Goal: Task Accomplishment & Management: Complete application form

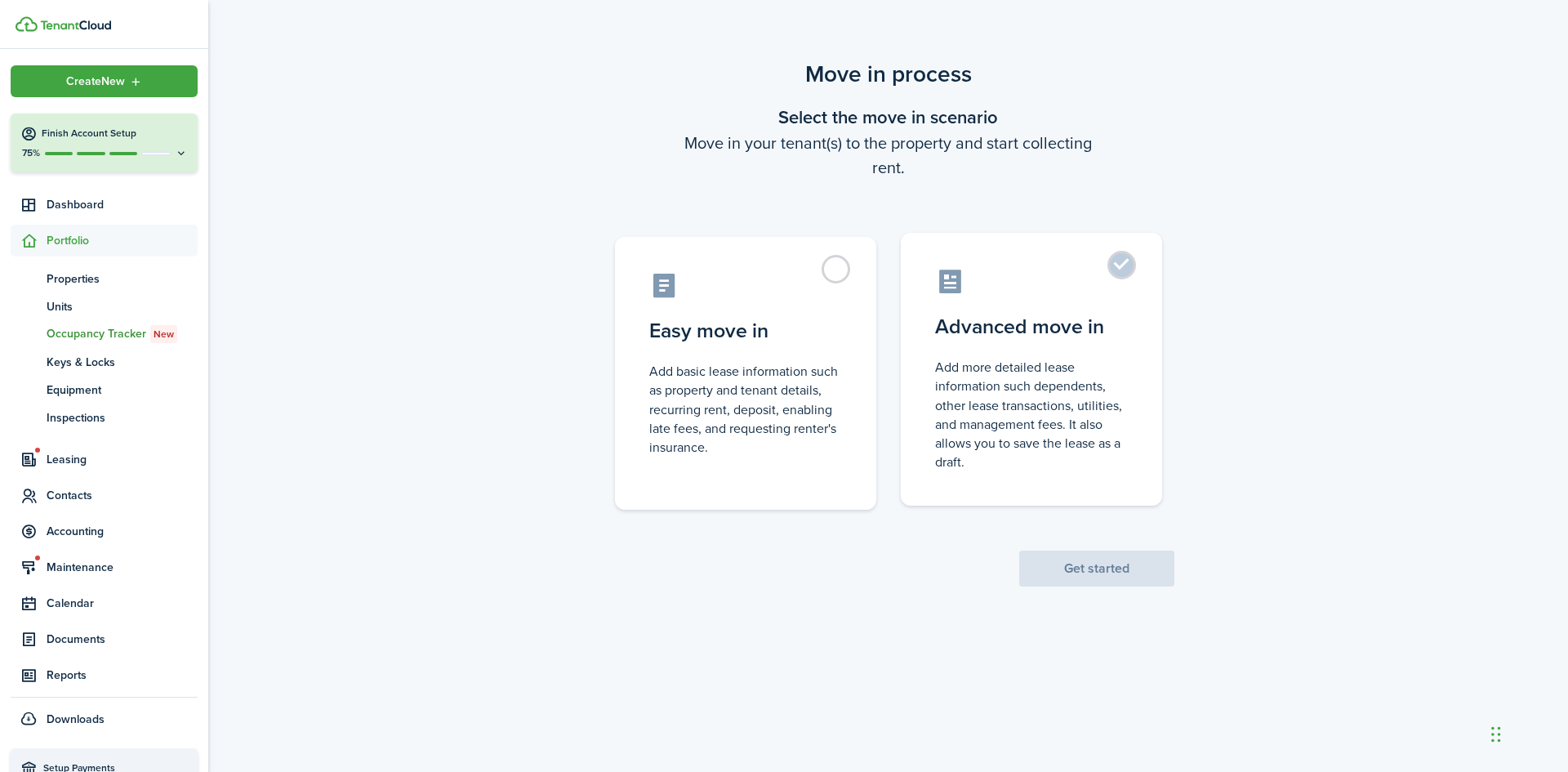
click at [1006, 364] on control-radio-card-description "Add more detailed lease information such dependents, other lease transactions, …" at bounding box center [1031, 414] width 193 height 113
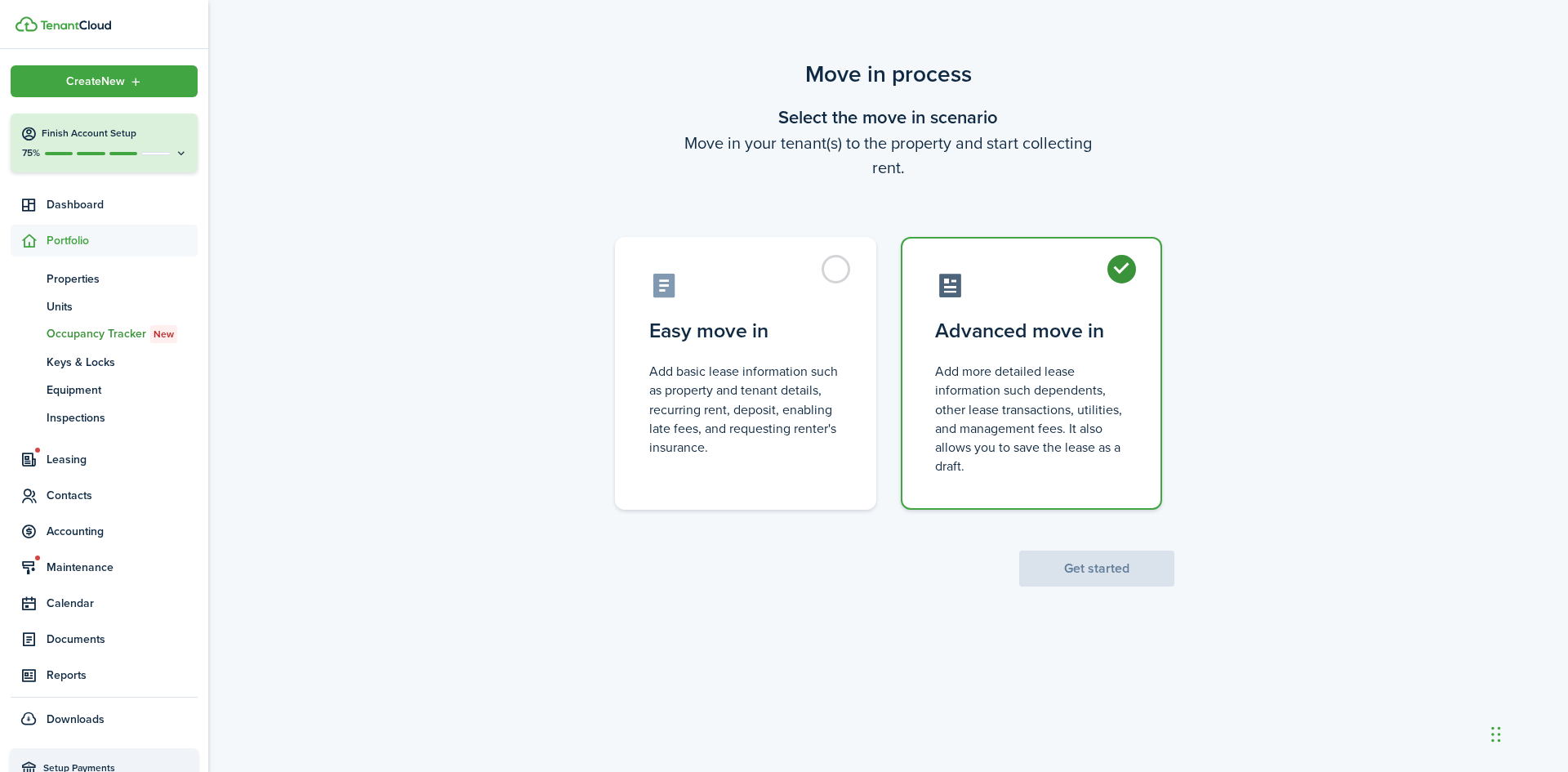
radio input "true"
click at [1092, 560] on button "Get started" at bounding box center [1097, 568] width 155 height 36
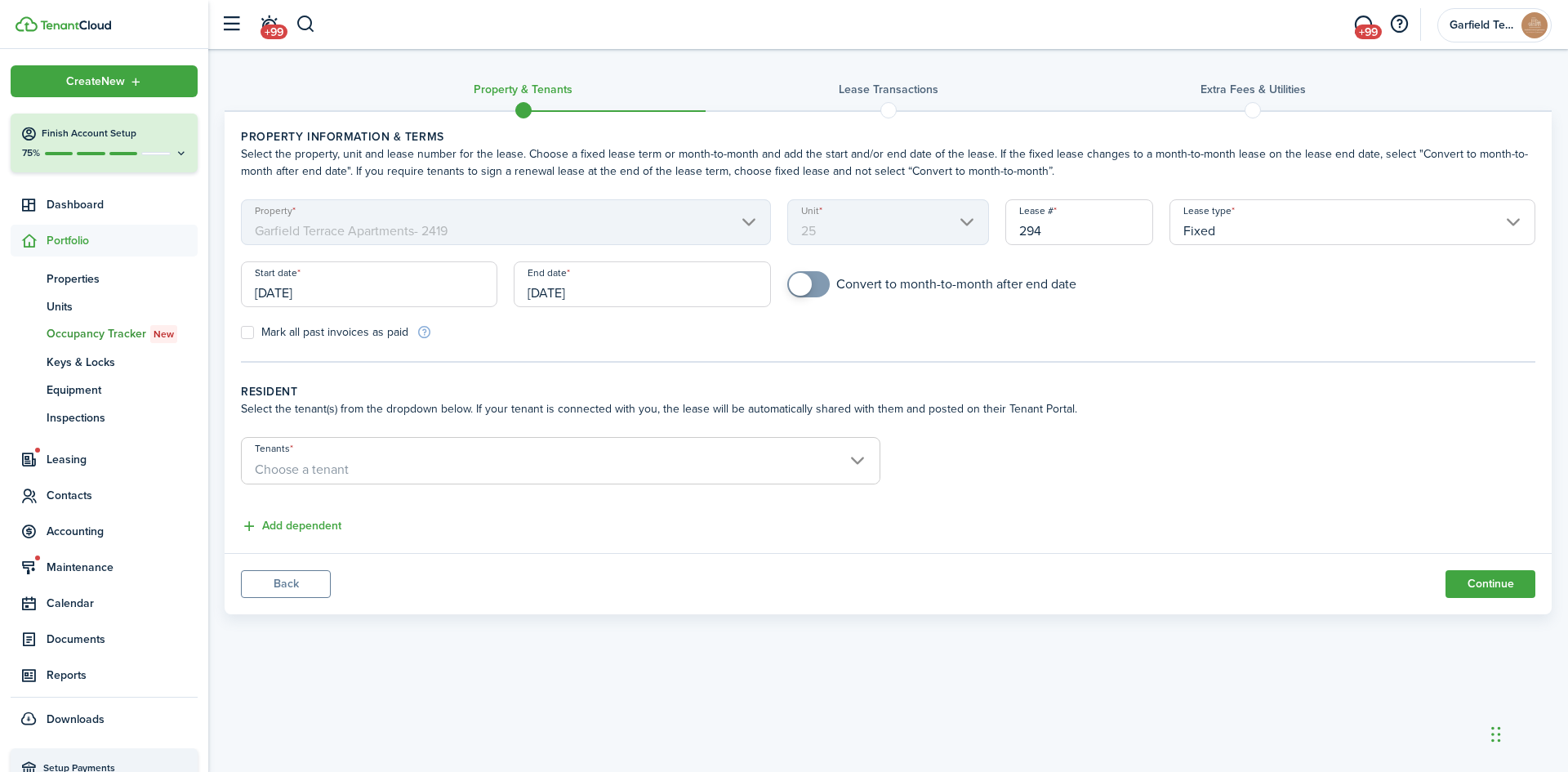
click at [380, 291] on input "[DATE]" at bounding box center [369, 284] width 257 height 46
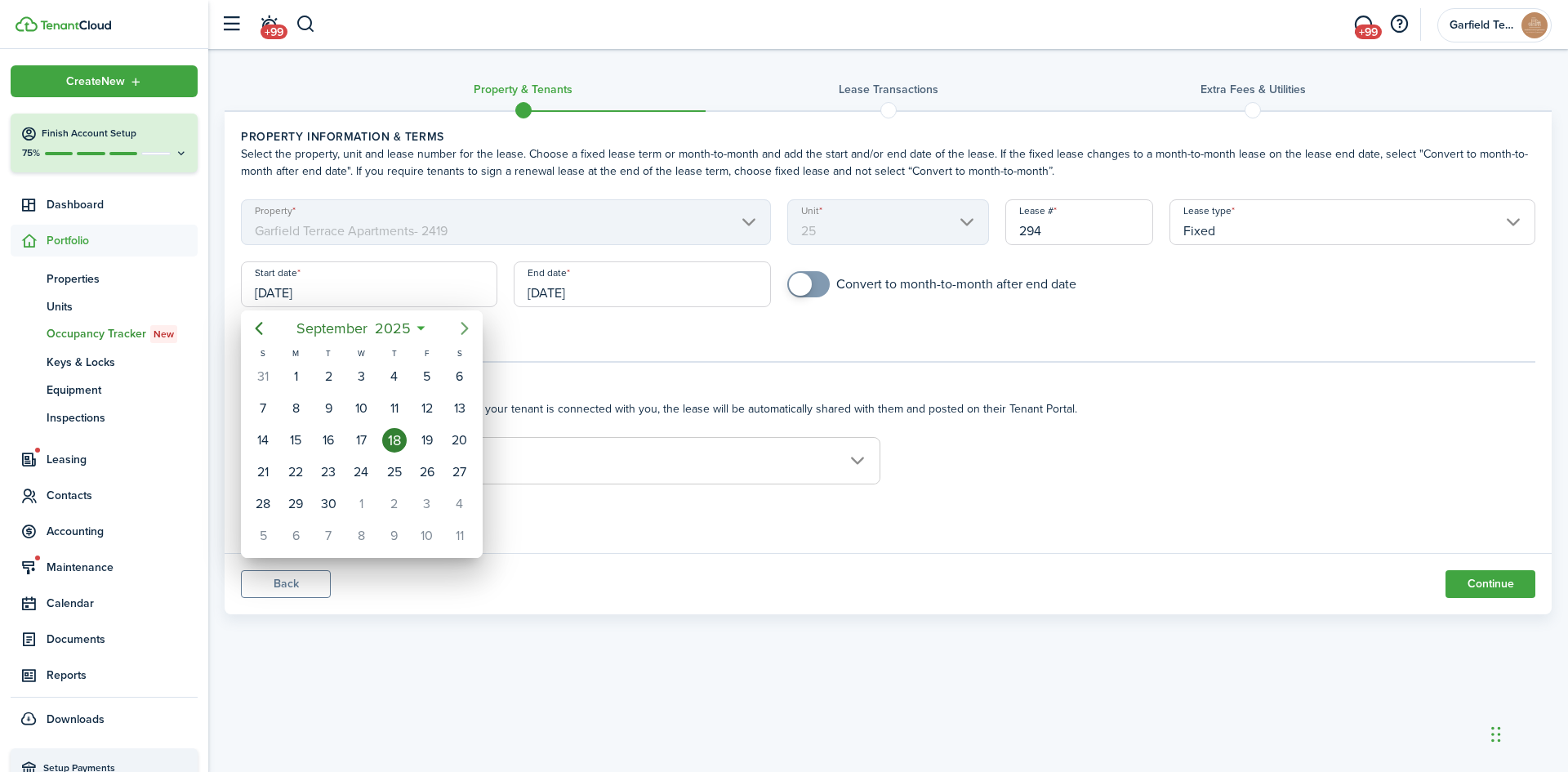
click at [465, 324] on icon "Next page" at bounding box center [464, 328] width 19 height 19
click at [360, 383] on div "1" at bounding box center [361, 376] width 25 height 25
type input "[DATE]"
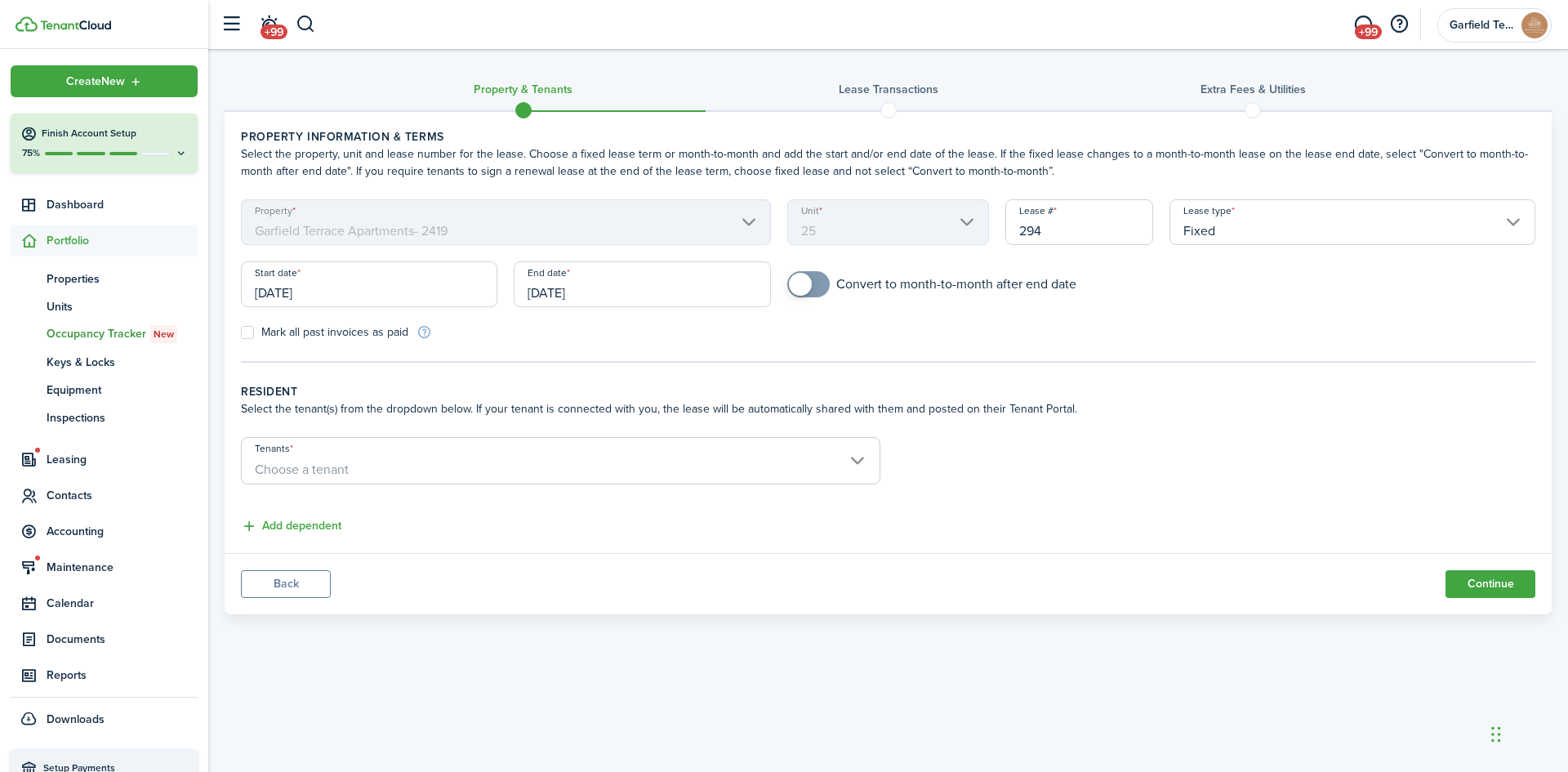
click at [636, 291] on input "[DATE]" at bounding box center [642, 284] width 257 height 46
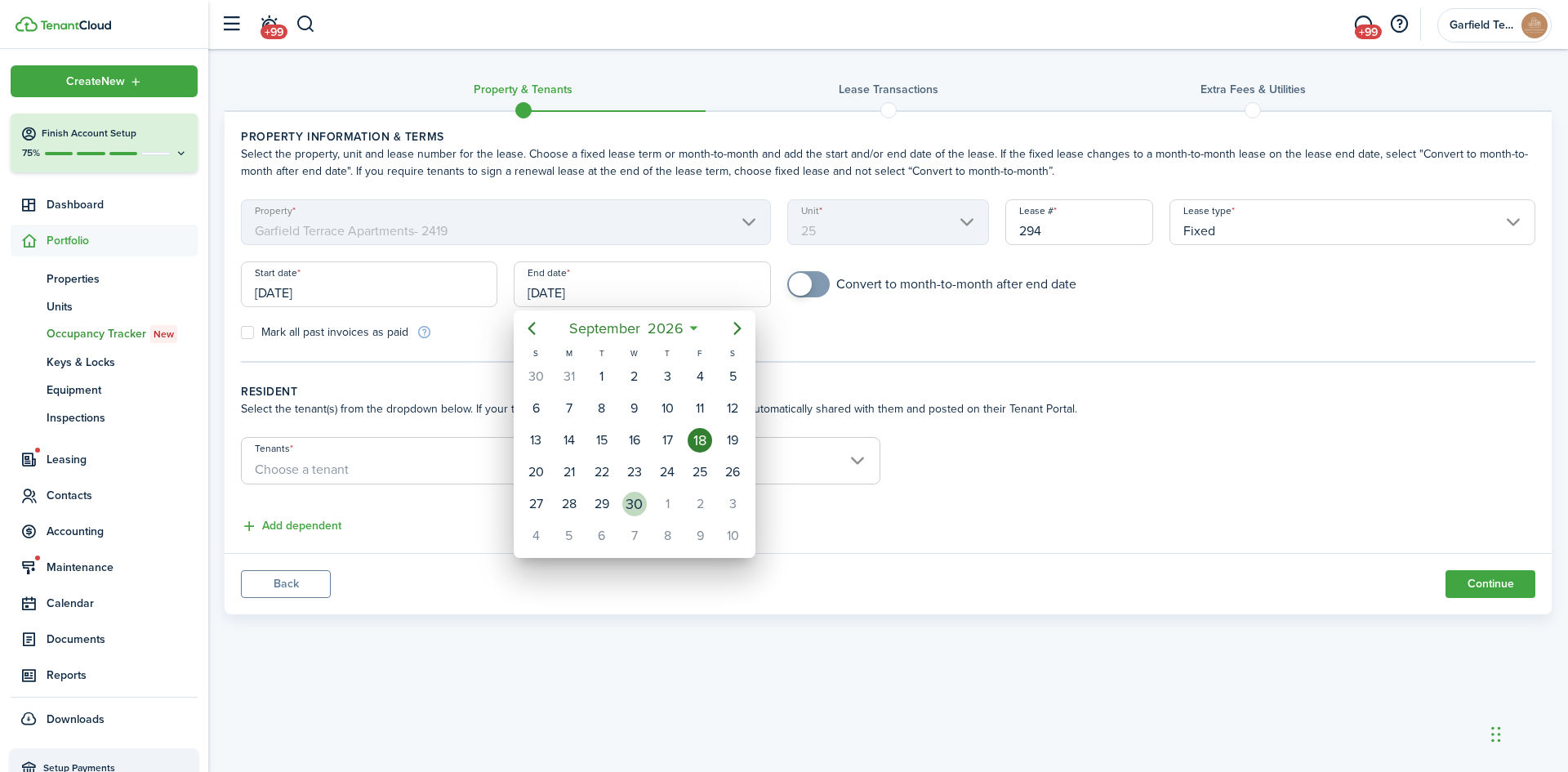
click at [631, 505] on div "30" at bounding box center [635, 504] width 25 height 25
type input "[DATE]"
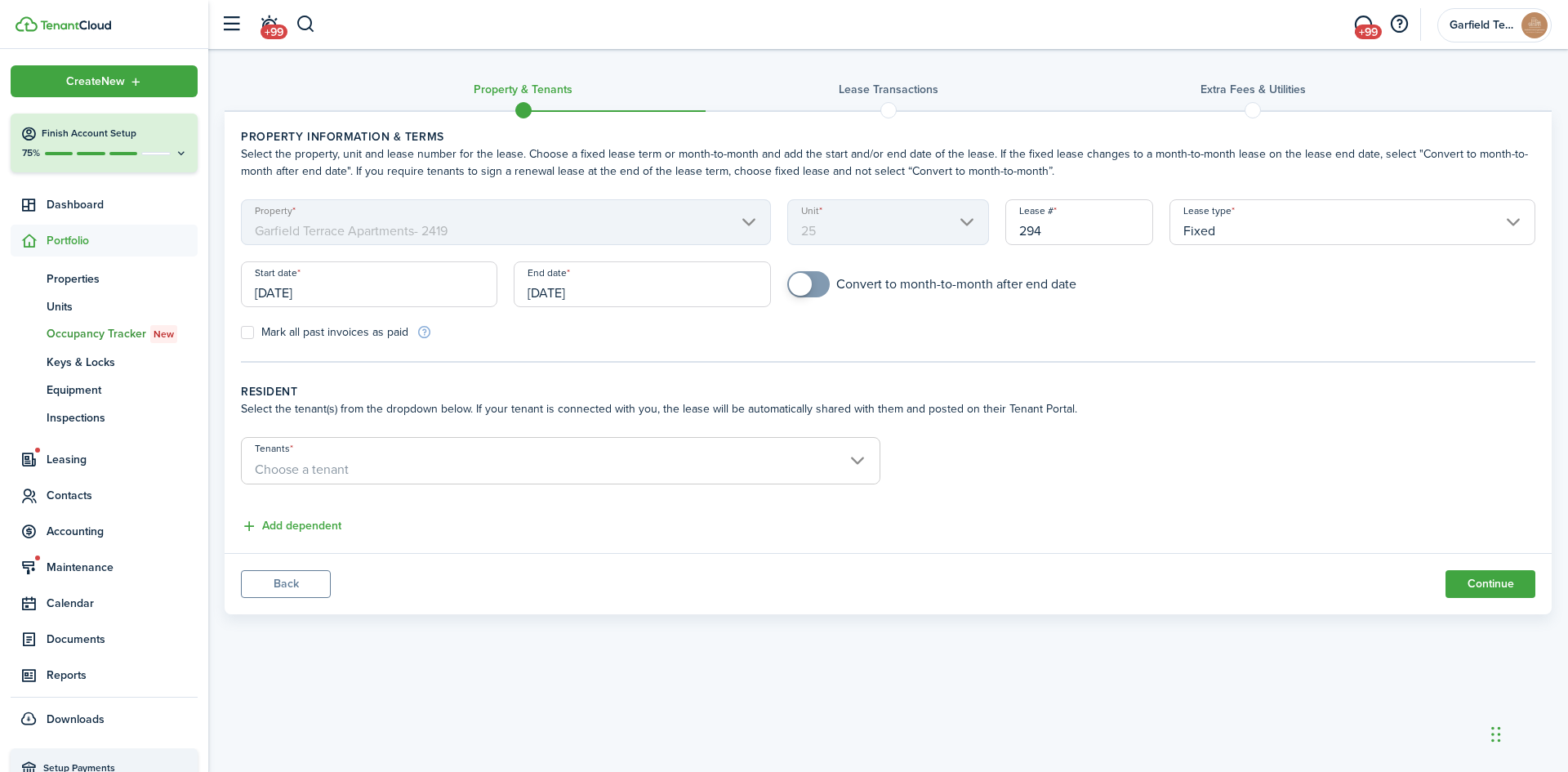
click at [306, 448] on input "Tenants" at bounding box center [560, 448] width 638 height 19
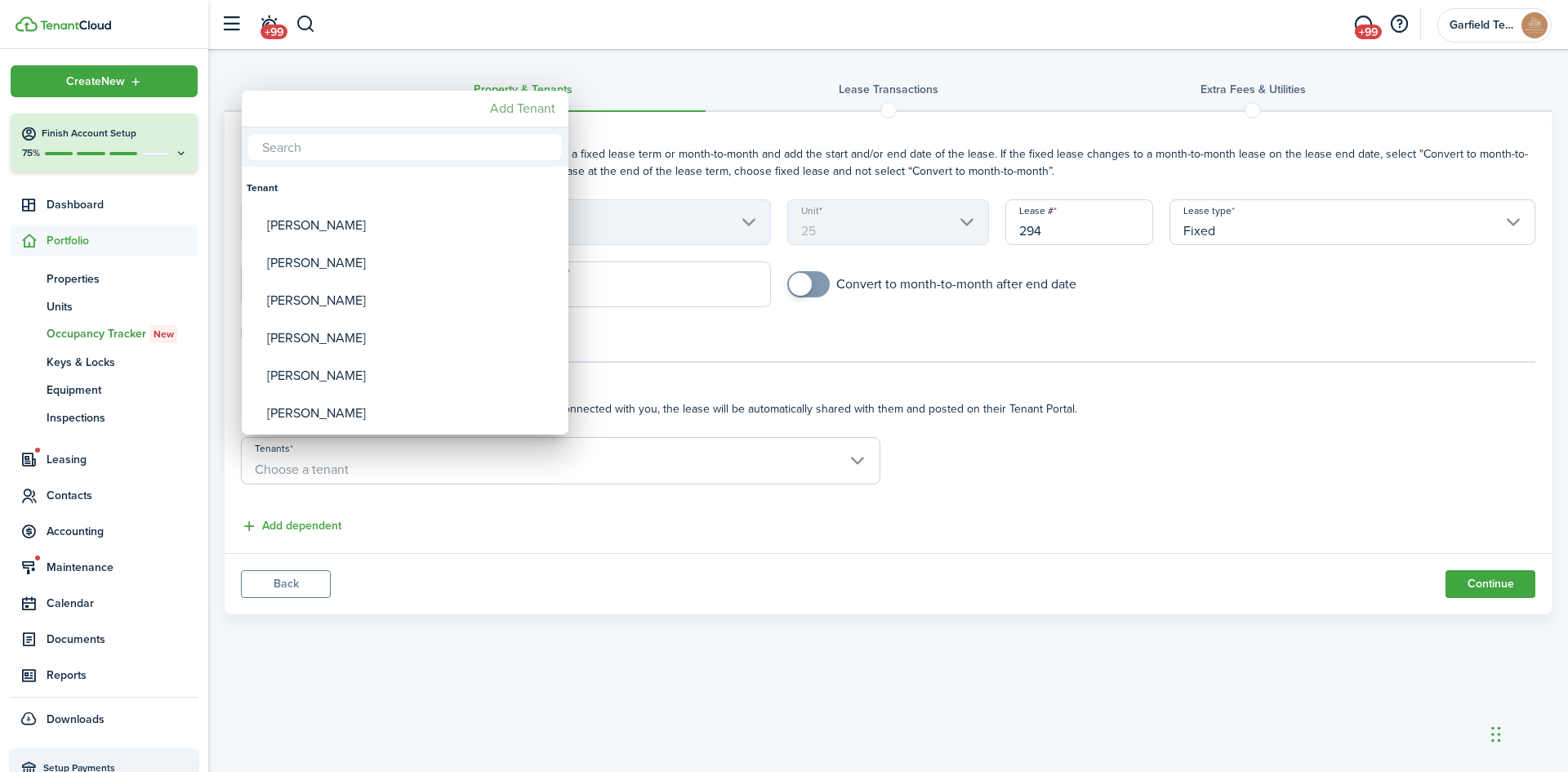
click at [505, 107] on mbsc-button "Add Tenant" at bounding box center [522, 108] width 78 height 29
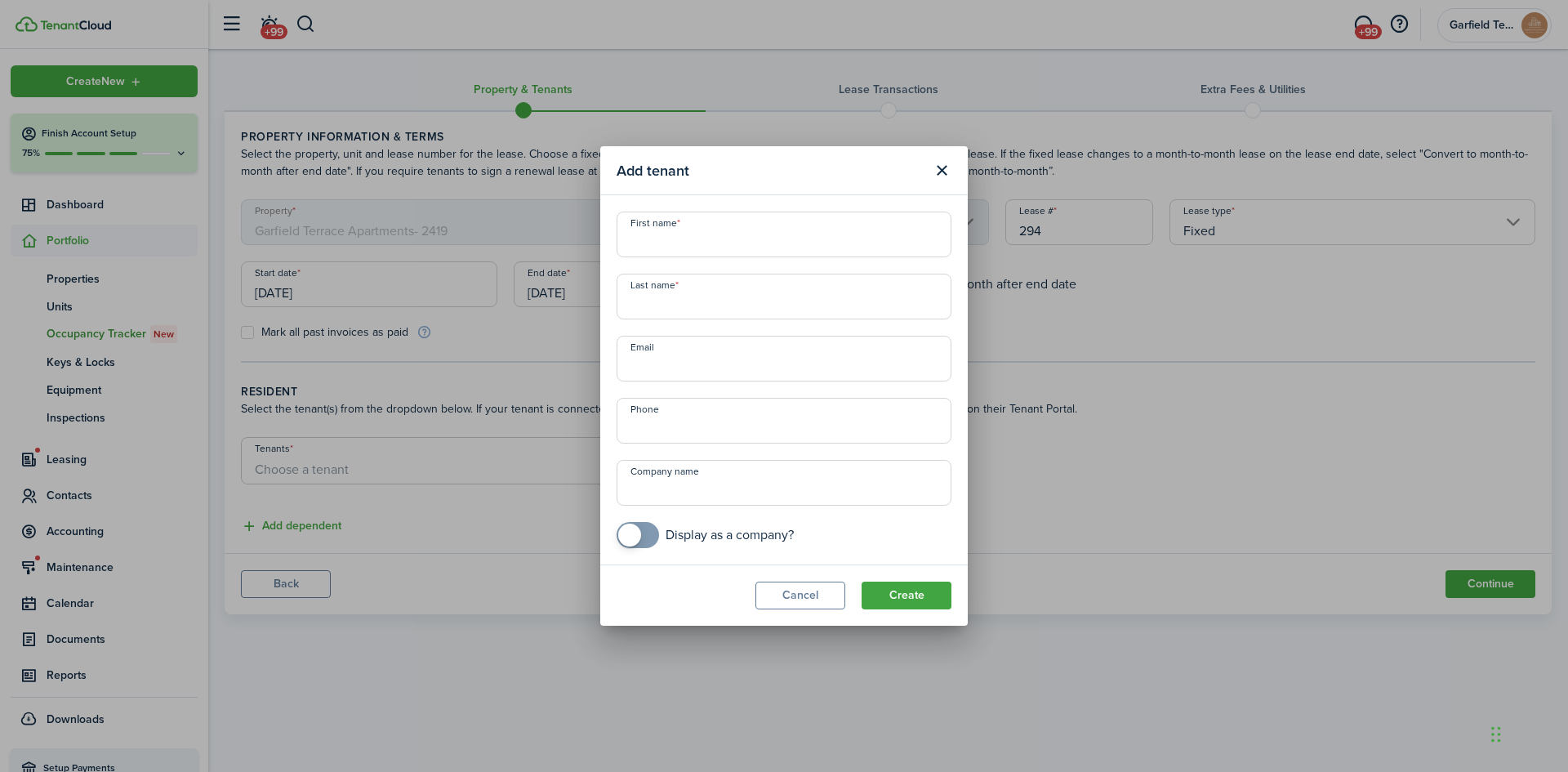
click at [664, 252] on input "First name" at bounding box center [784, 235] width 335 height 46
type input "[PERSON_NAME]"
type input "[EMAIL_ADDRESS][DOMAIN_NAME]"
type input "[PHONE_NUMBER]"
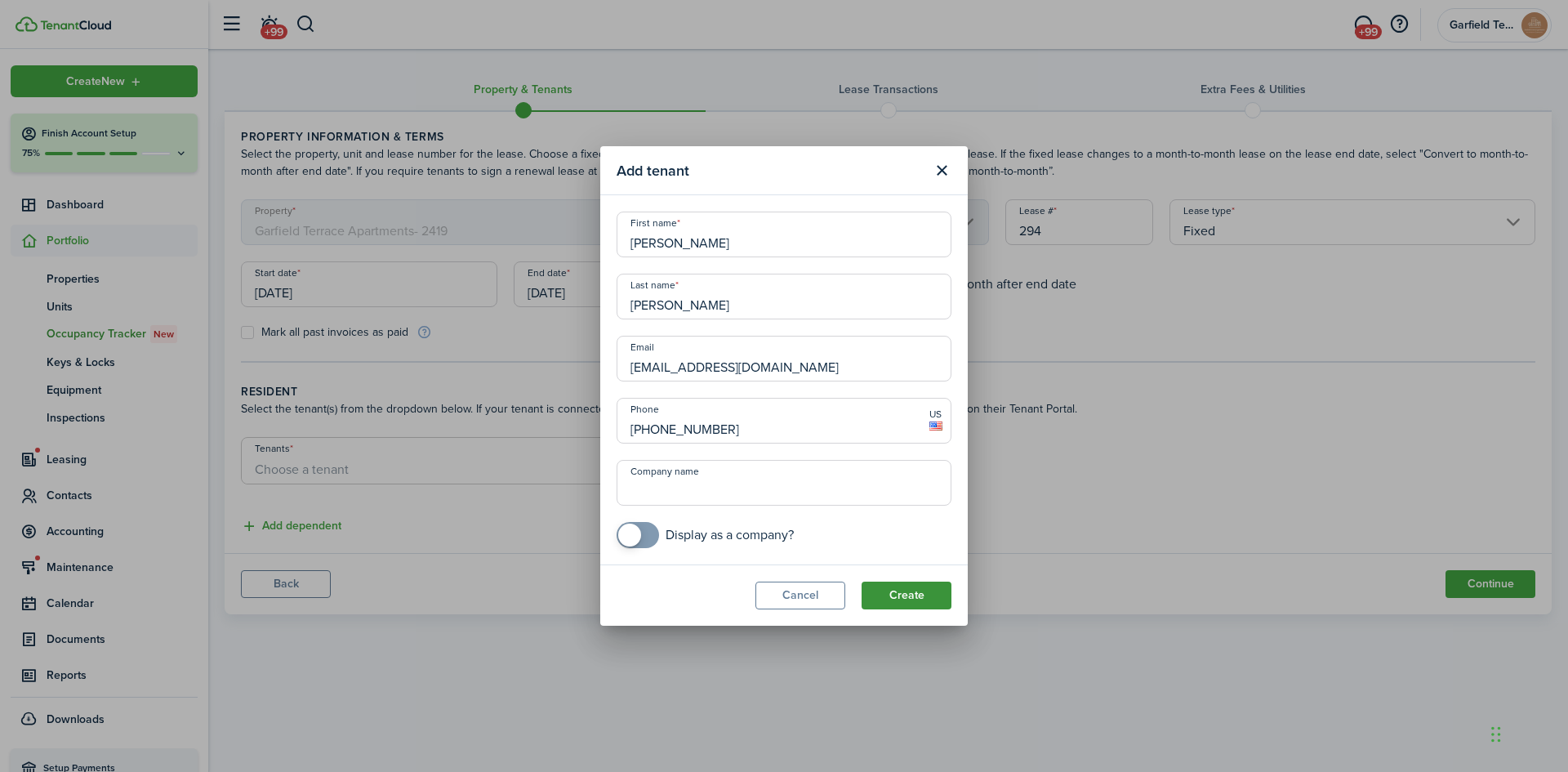
click at [897, 594] on button "Create" at bounding box center [907, 595] width 90 height 28
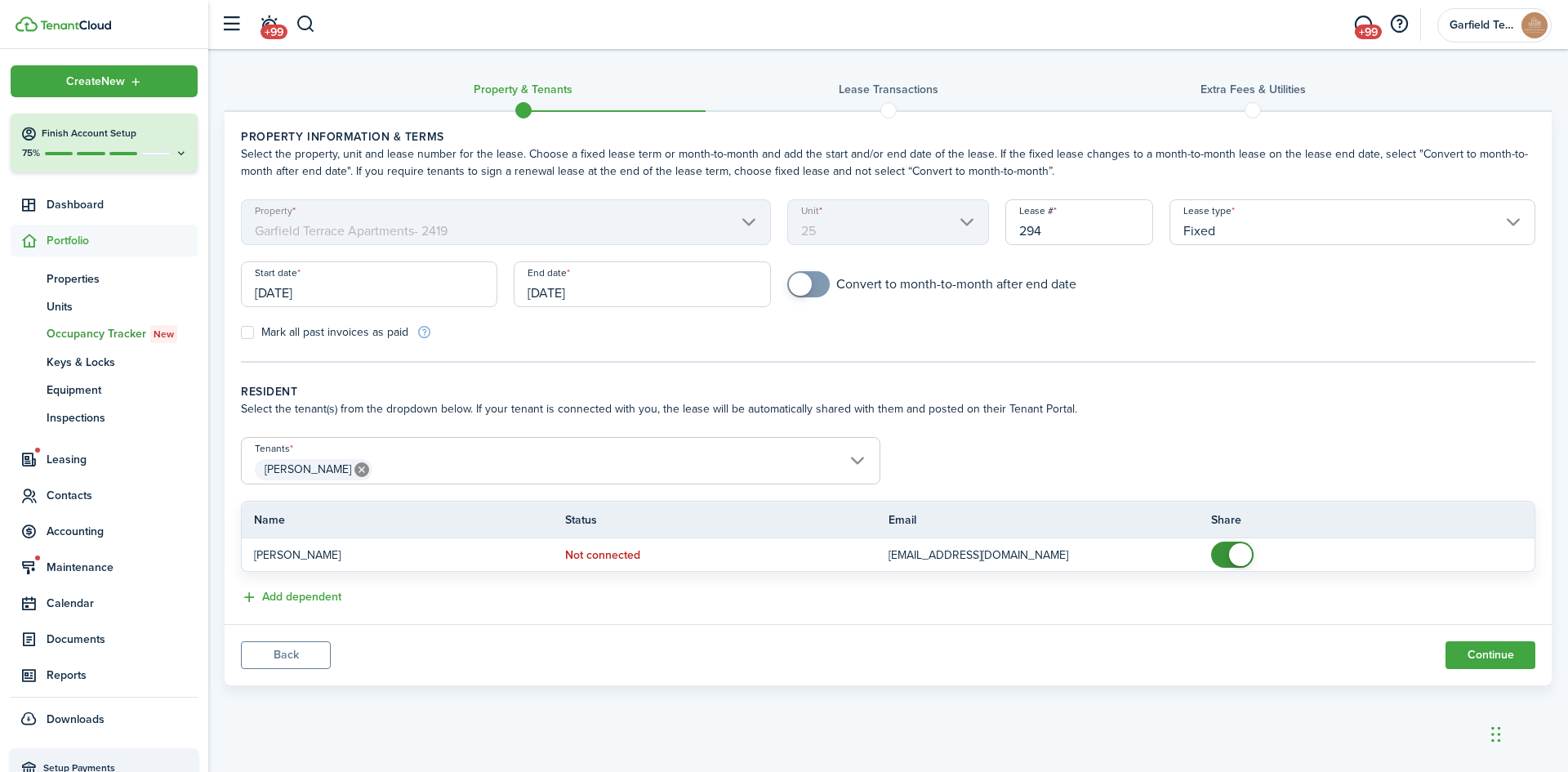
click at [495, 467] on span "[PERSON_NAME]" at bounding box center [560, 470] width 638 height 28
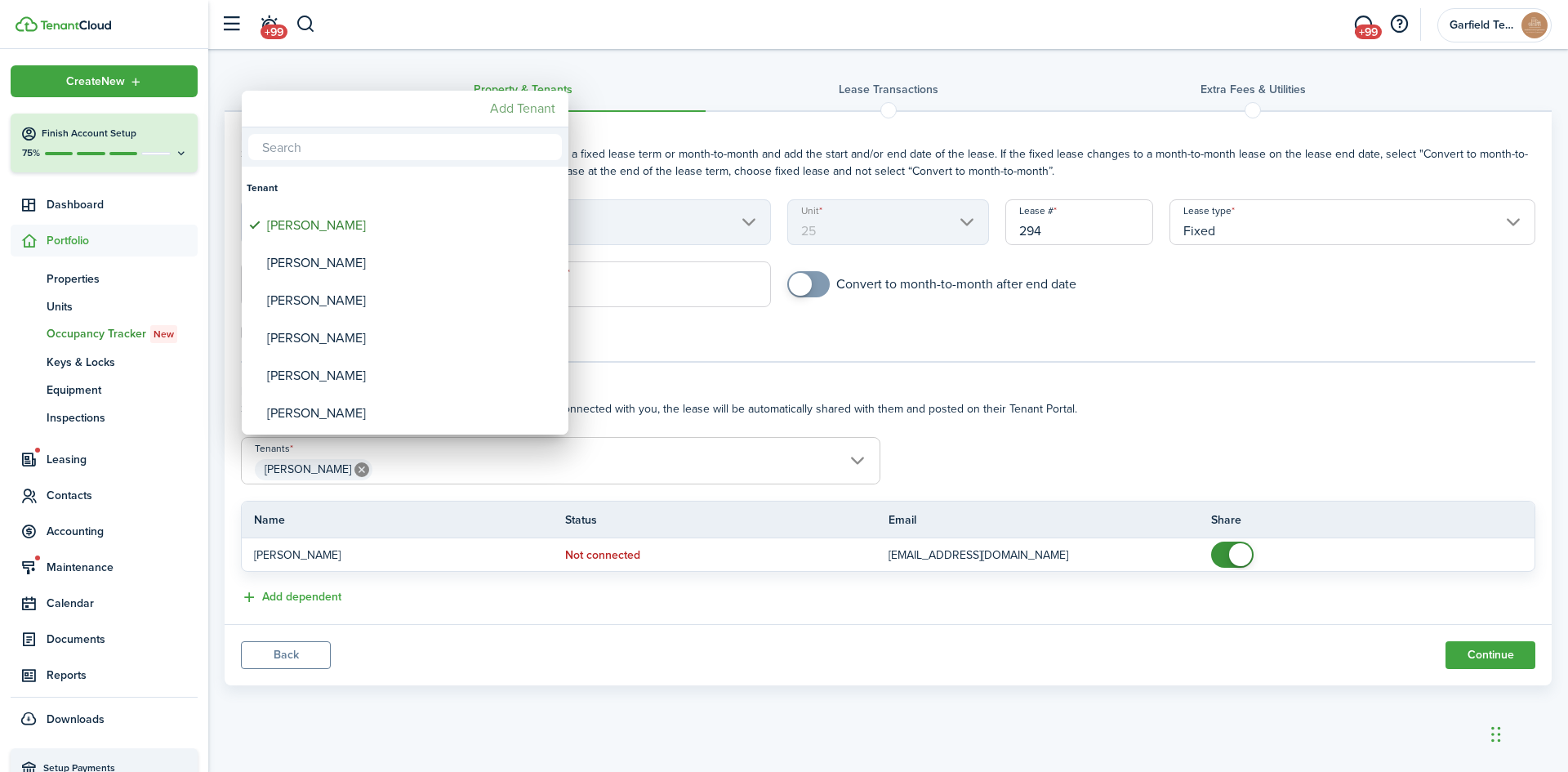
click at [522, 100] on mbsc-button "Add Tenant" at bounding box center [522, 108] width 78 height 29
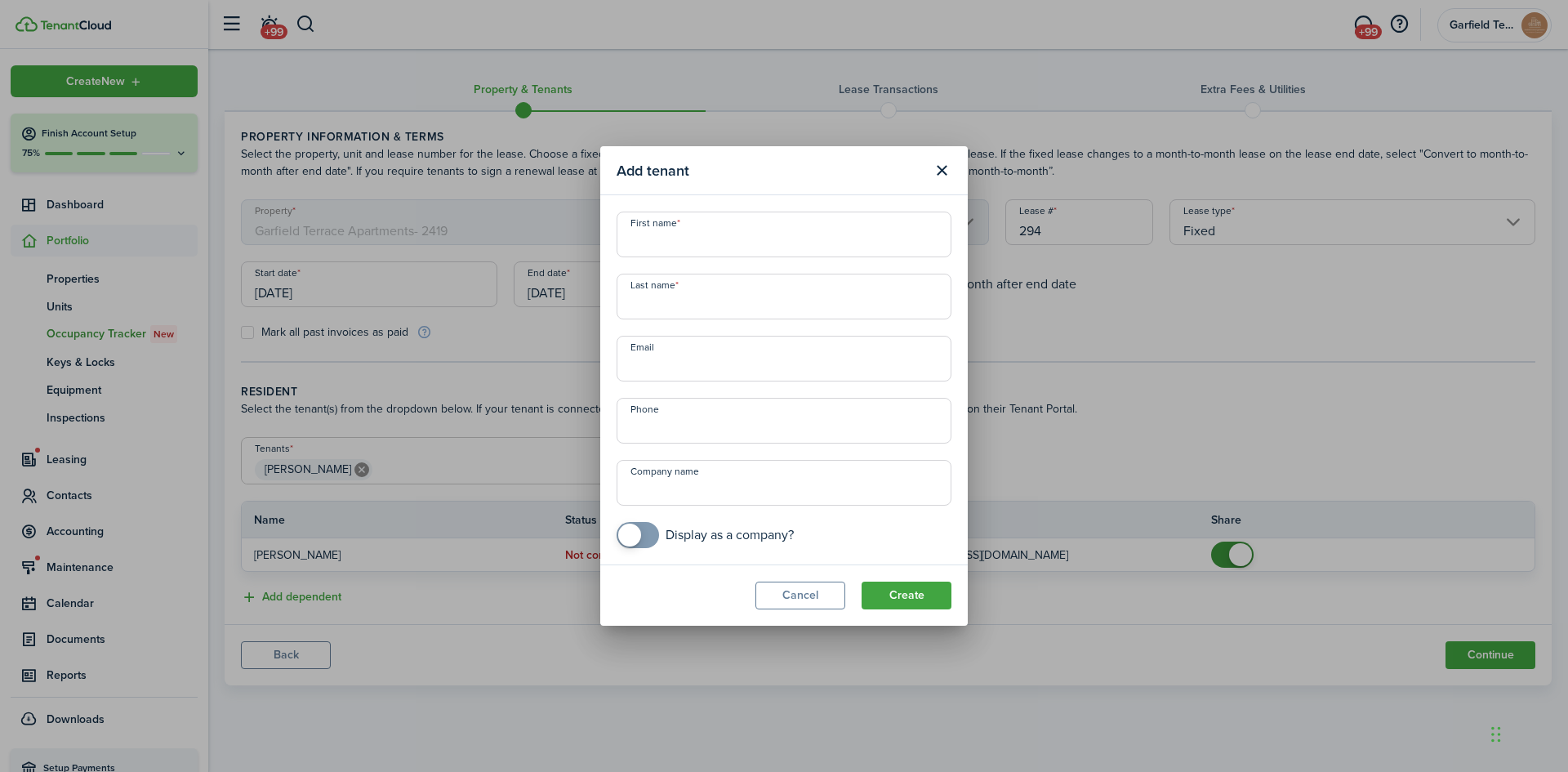
click at [706, 238] on input "First name" at bounding box center [784, 235] width 335 height 46
type input "Bryce"
type input "[PERSON_NAME]"
type input "[EMAIL_ADDRESS][DOMAIN_NAME]"
type input "[PHONE_NUMBER]"
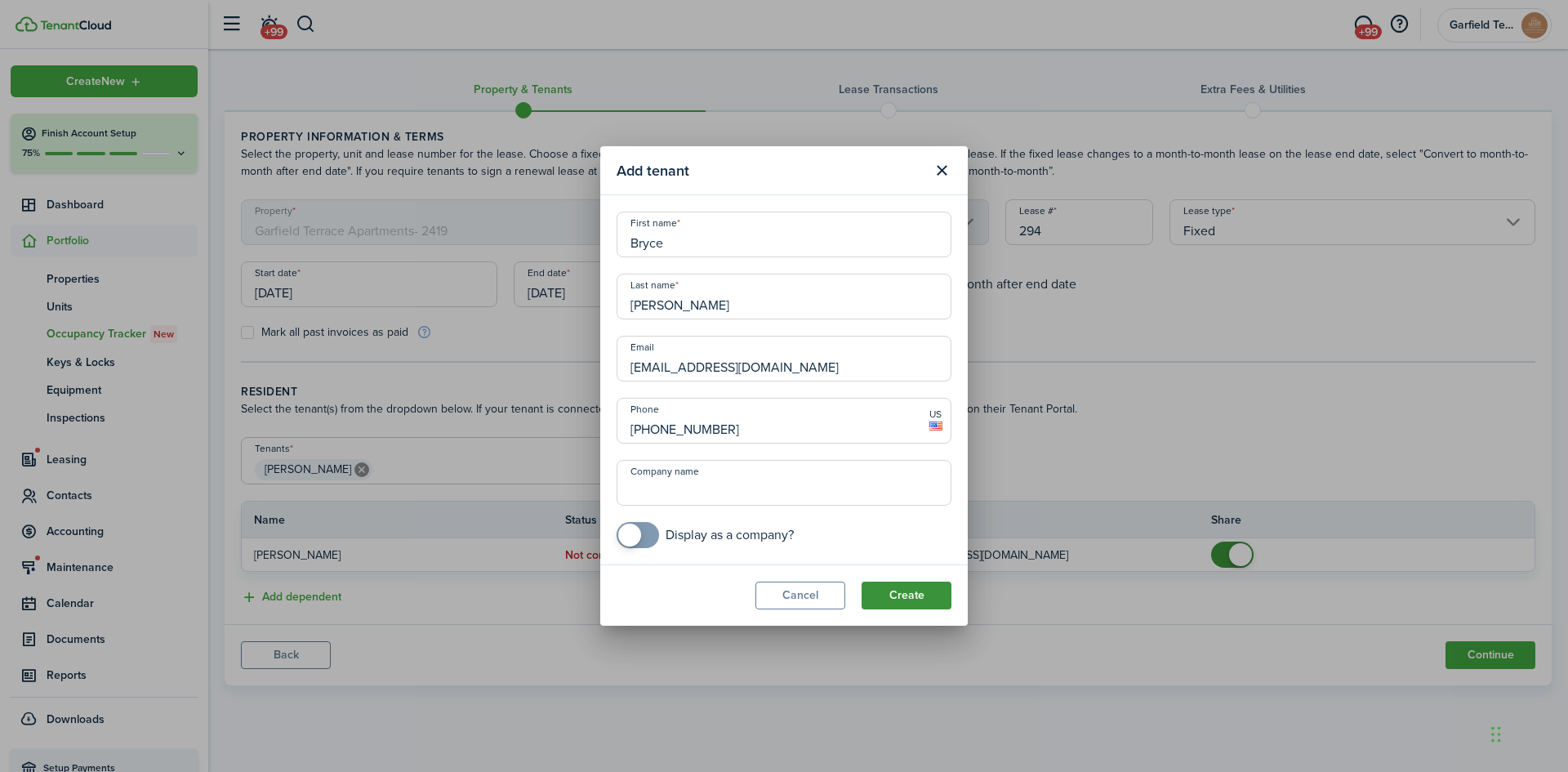
click at [910, 593] on button "Create" at bounding box center [907, 595] width 90 height 28
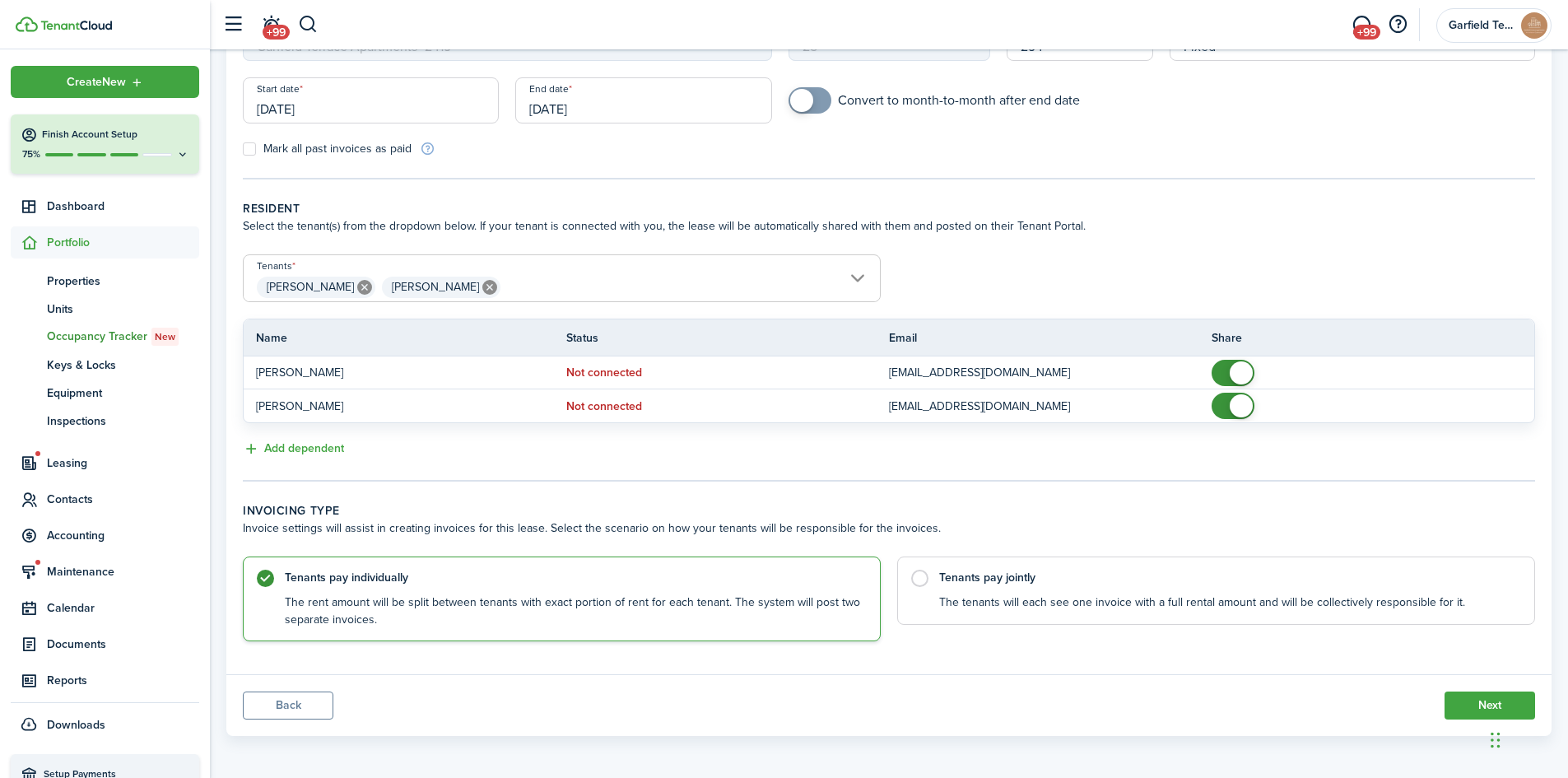
scroll to position [190, 0]
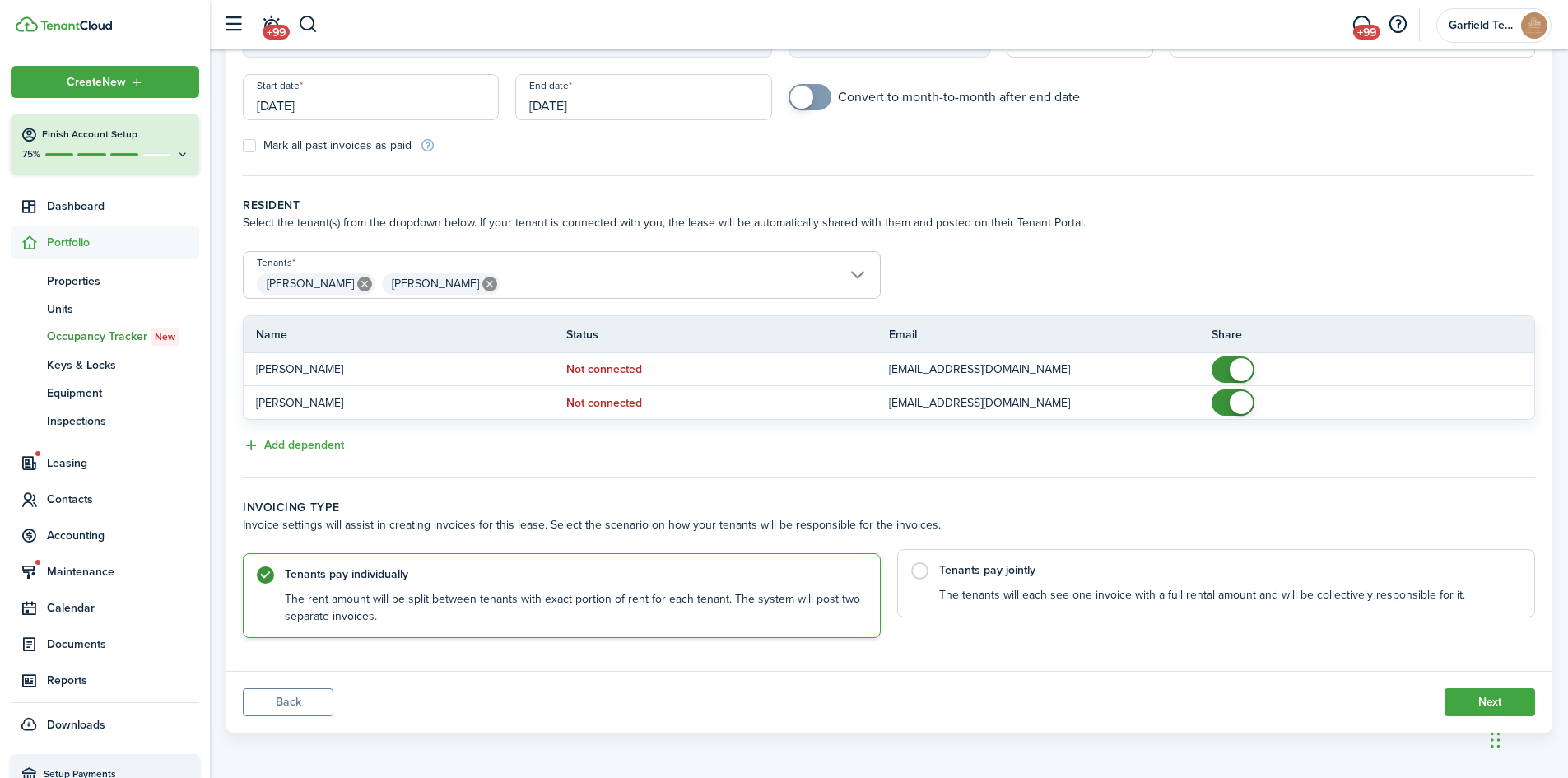
click at [1086, 600] on control-radio-card-description "The tenants will each see one invoice with a full rental amount and will be col…" at bounding box center [1229, 595] width 579 height 17
radio input "false"
radio input "true"
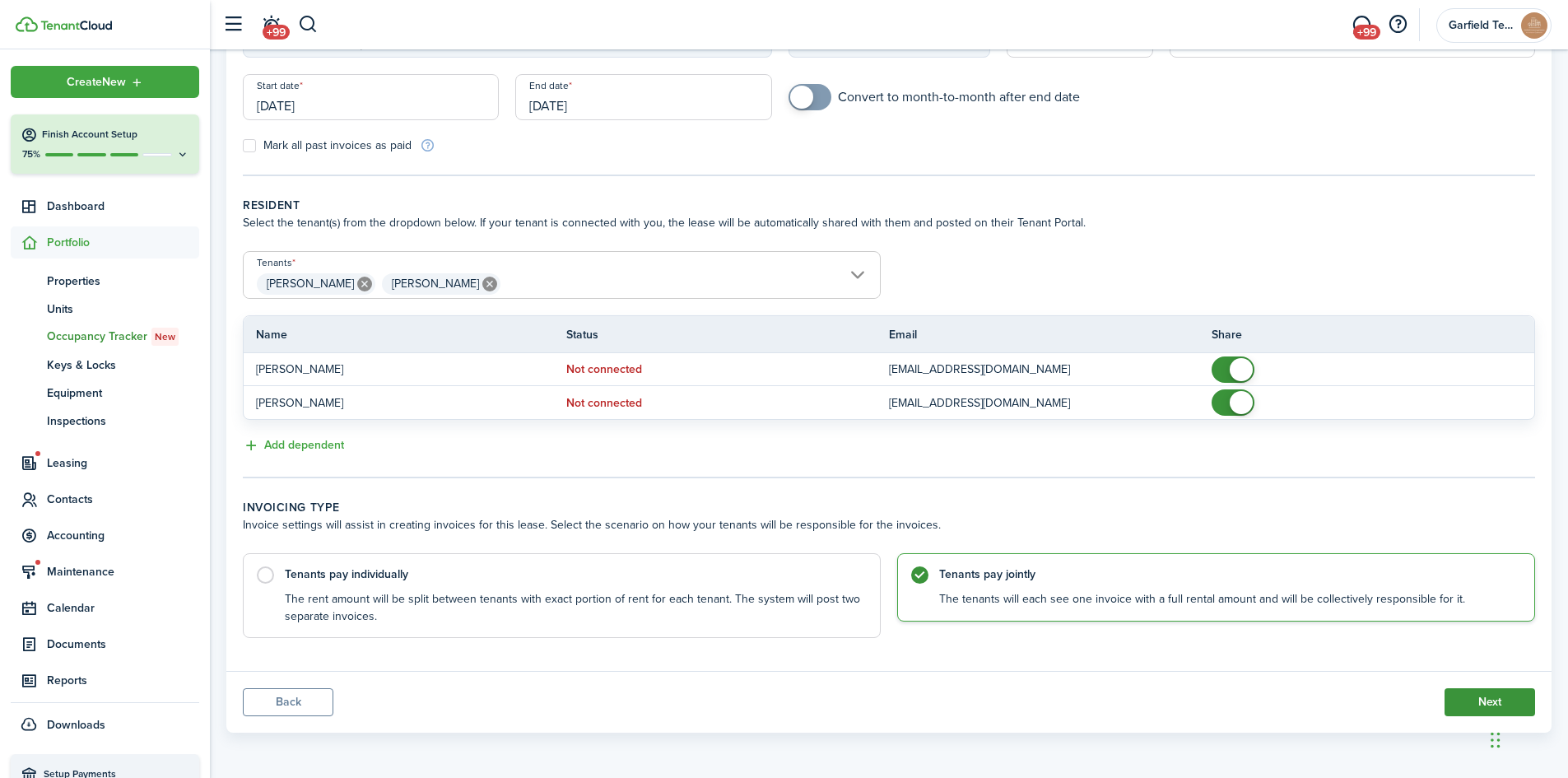
click at [1466, 702] on button "Next" at bounding box center [1490, 702] width 90 height 28
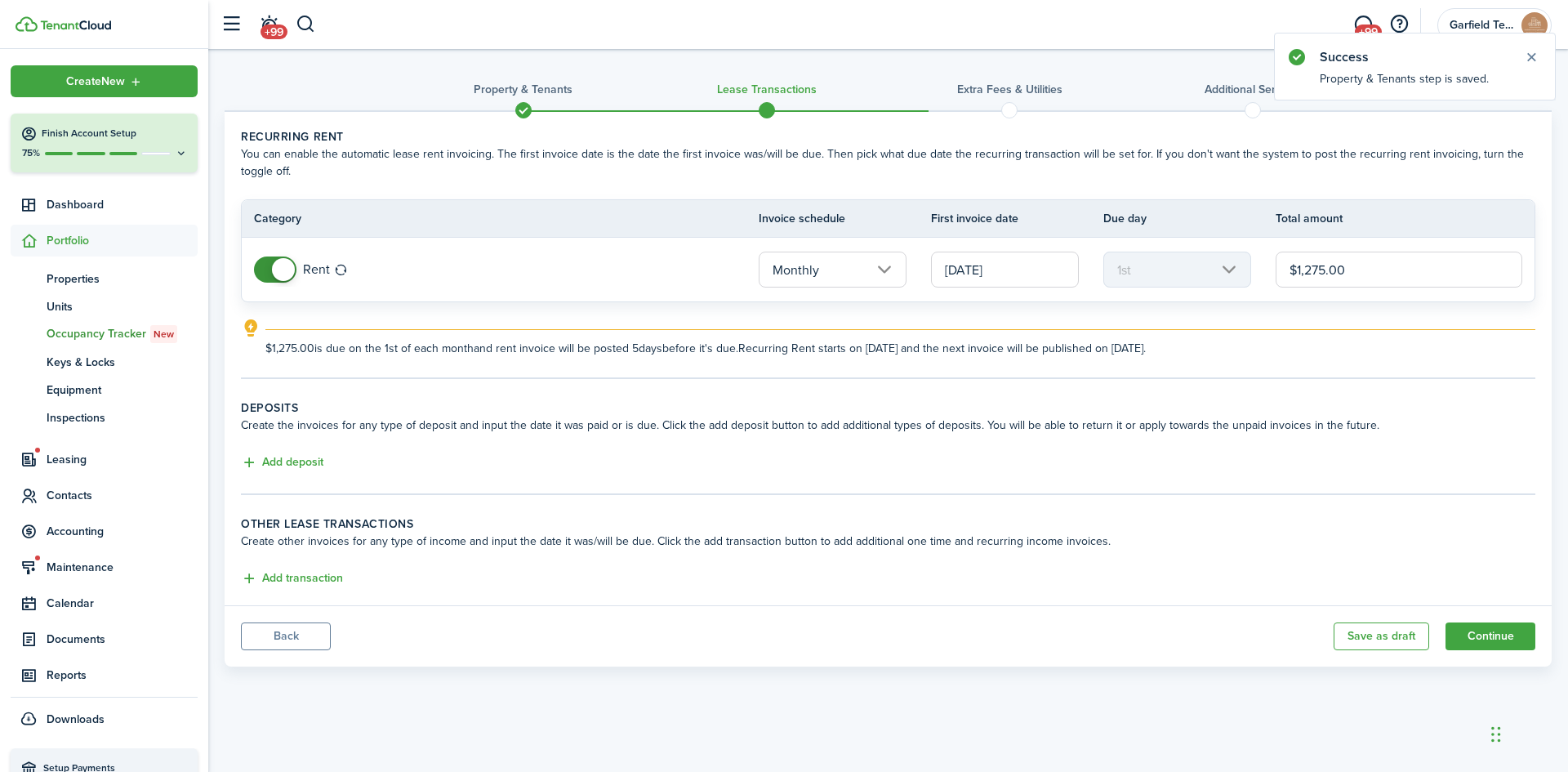
drag, startPoint x: 1375, startPoint y: 263, endPoint x: 1155, endPoint y: 250, distance: 220.4
click at [1156, 252] on tr "Rent Monthly [DATE] 1st $1,275.00" at bounding box center [888, 269] width 1293 height 63
type input "$1,300.00"
click at [305, 462] on button "Add deposit" at bounding box center [282, 462] width 83 height 18
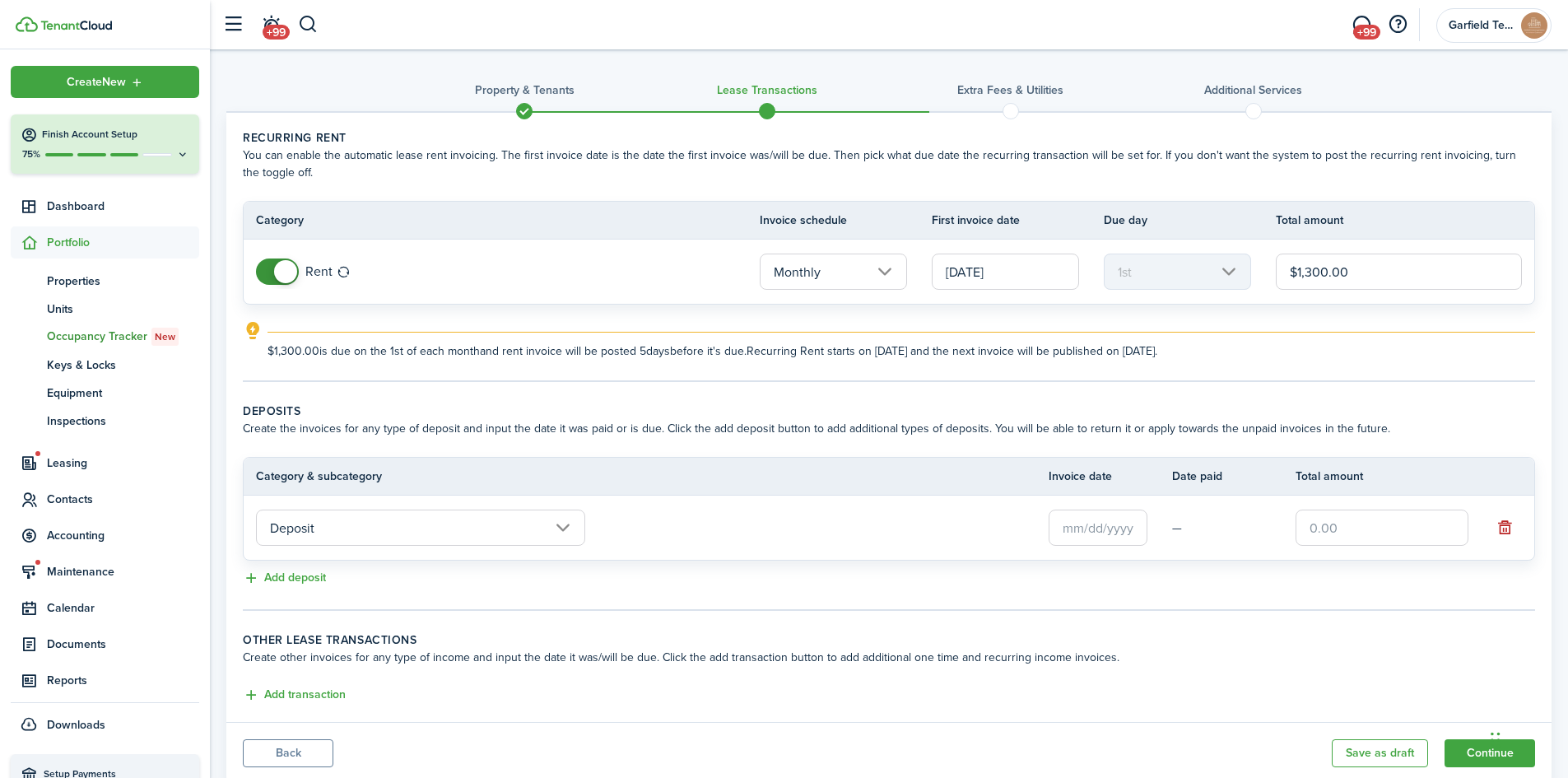
click at [1119, 532] on input "text" at bounding box center [1097, 527] width 98 height 36
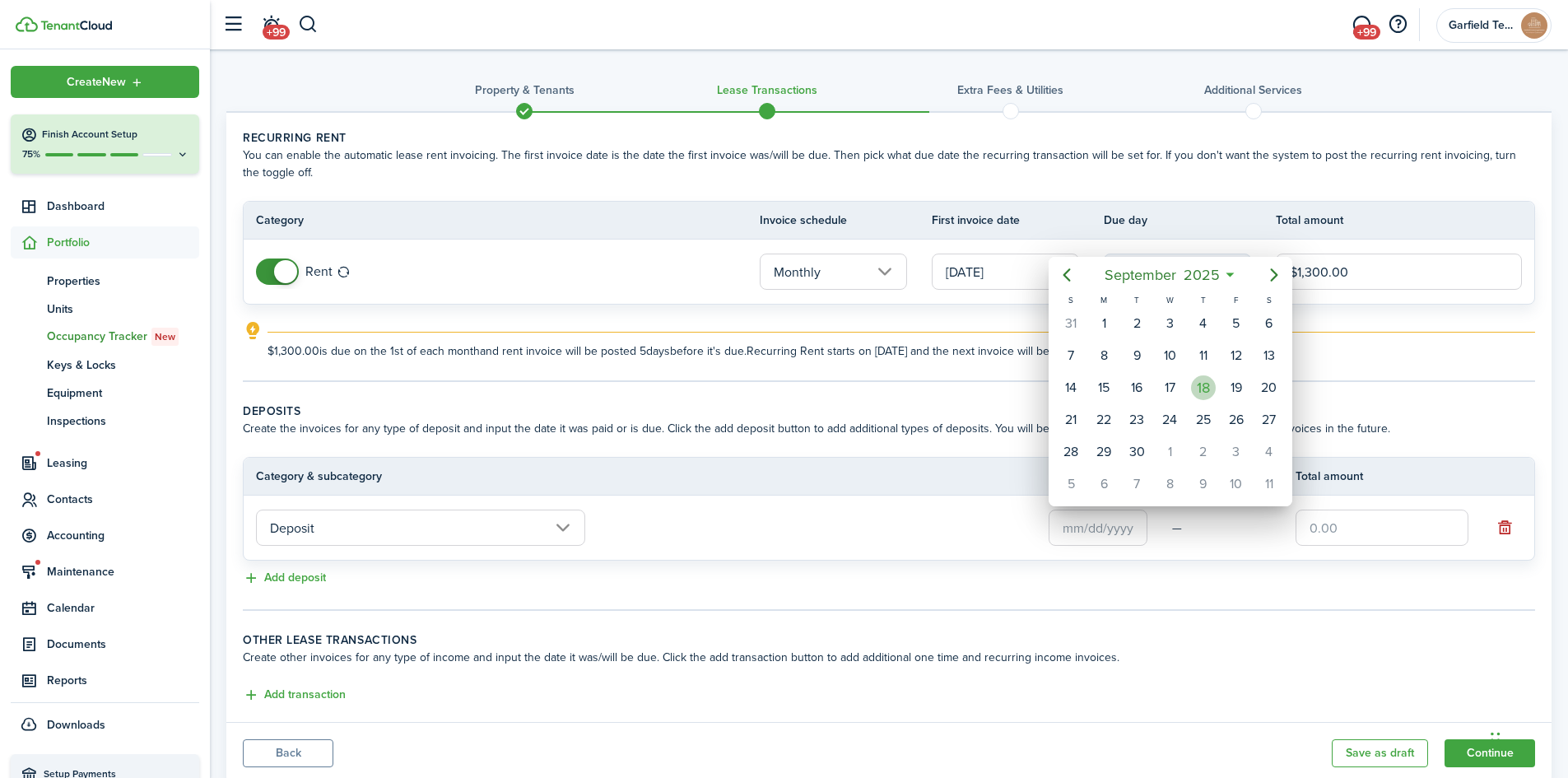
click at [1200, 393] on div "18" at bounding box center [1204, 387] width 25 height 25
type input "[DATE]"
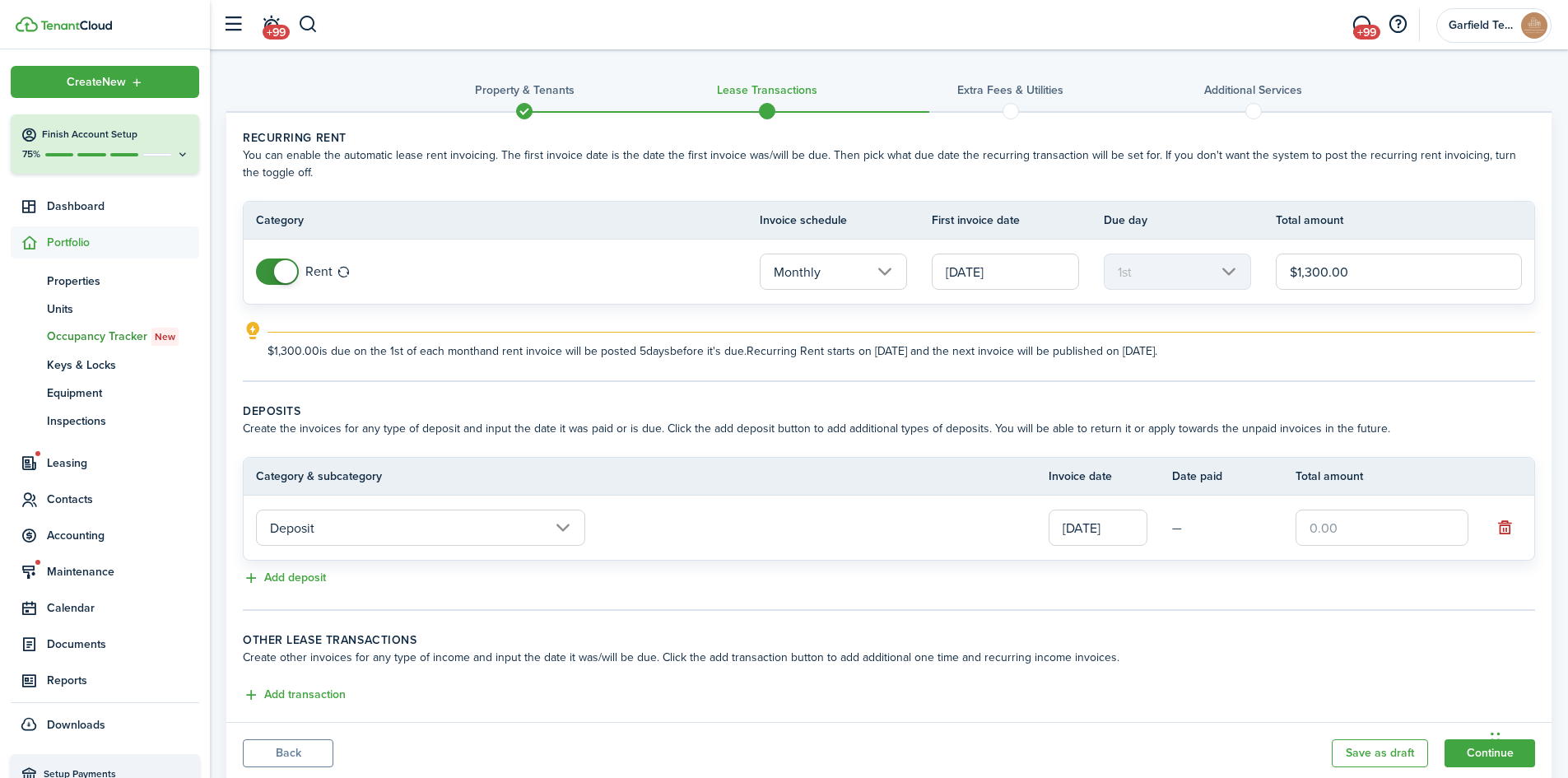
click at [1362, 532] on input "text" at bounding box center [1382, 527] width 173 height 36
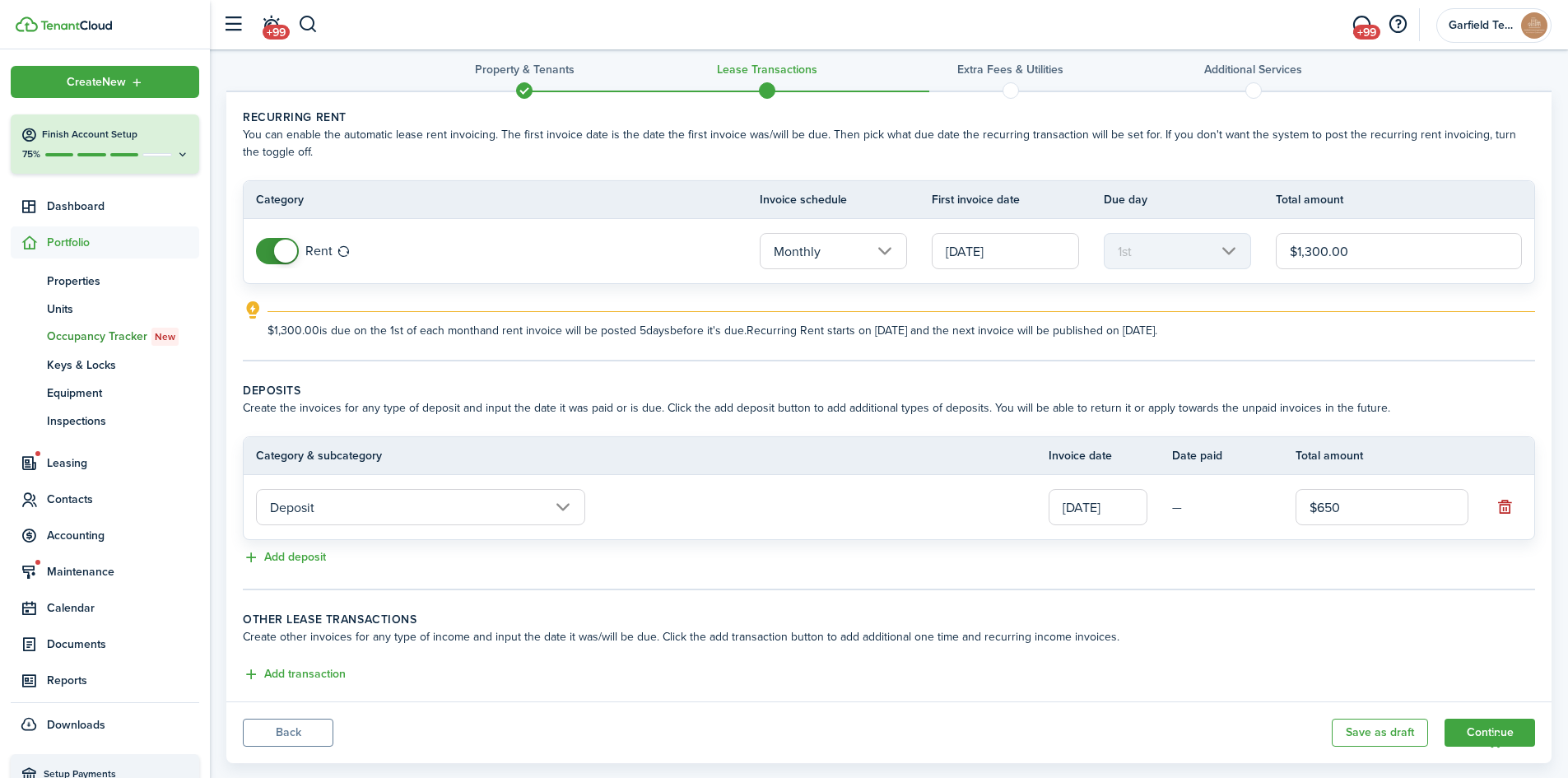
scroll to position [51, 0]
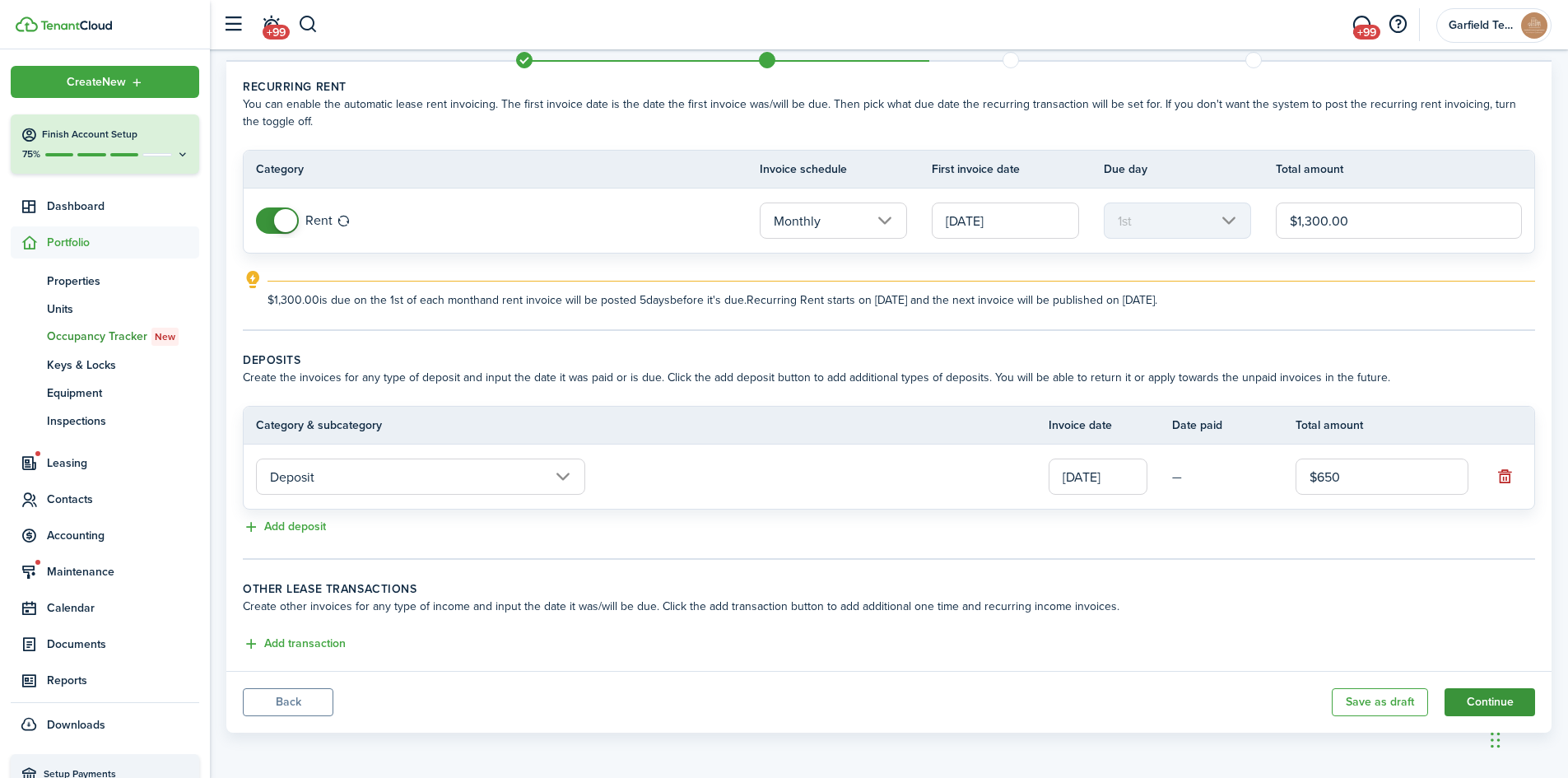
type input "$650.00"
click at [1476, 703] on button "Continue" at bounding box center [1490, 702] width 90 height 28
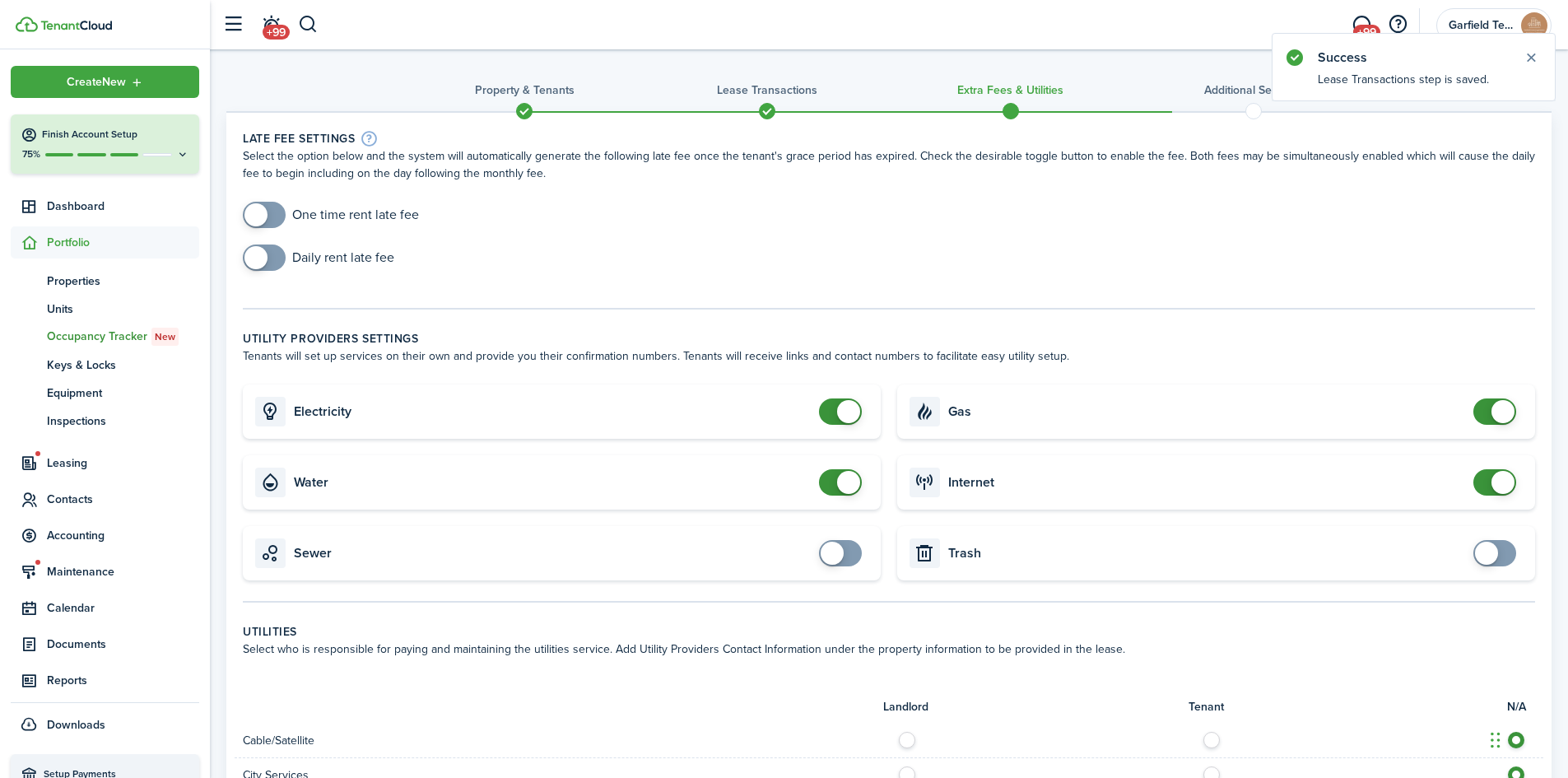
checkbox input "true"
click at [249, 218] on span at bounding box center [256, 214] width 23 height 23
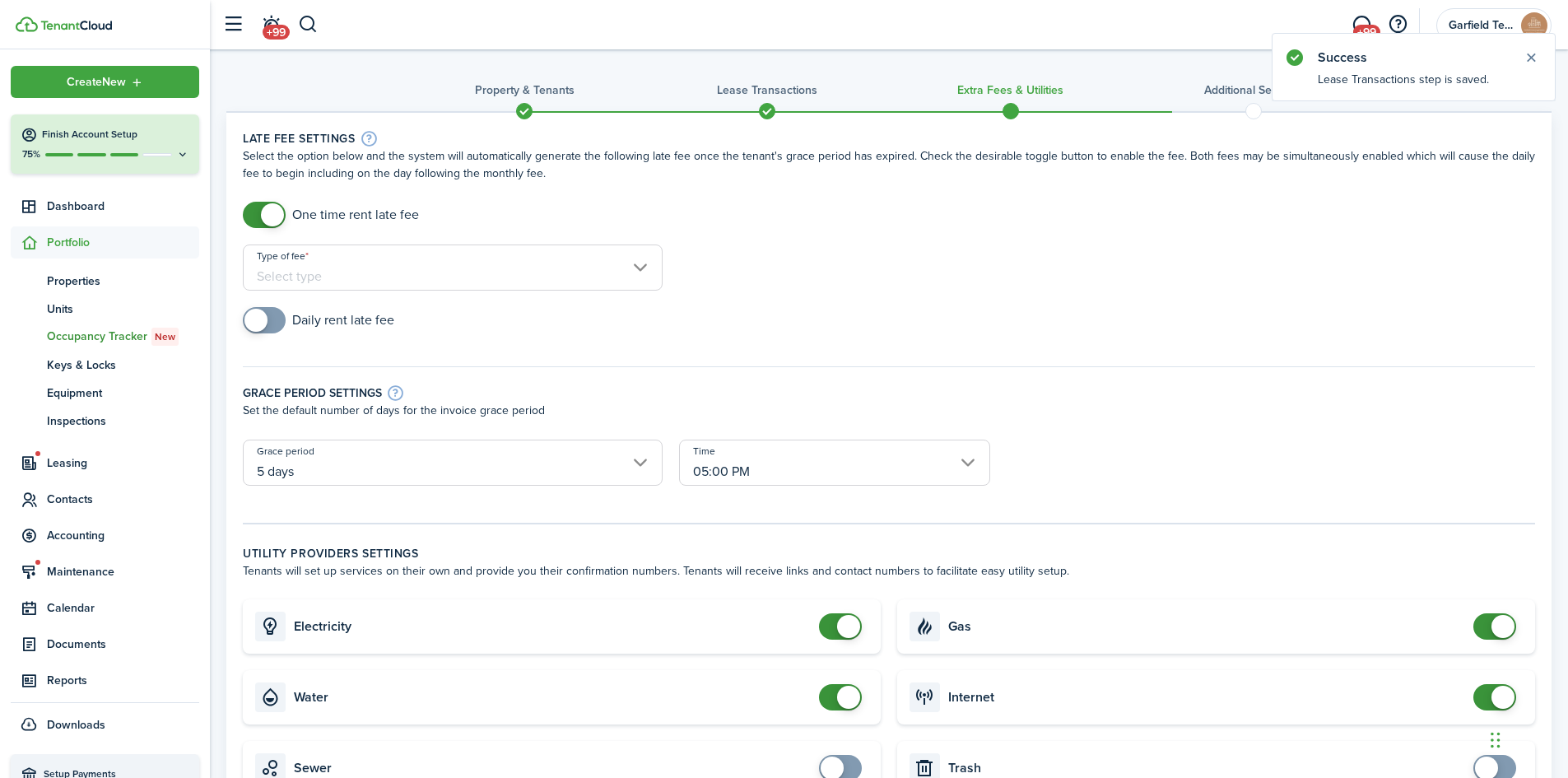
click at [294, 255] on input "Type of fee" at bounding box center [453, 268] width 420 height 46
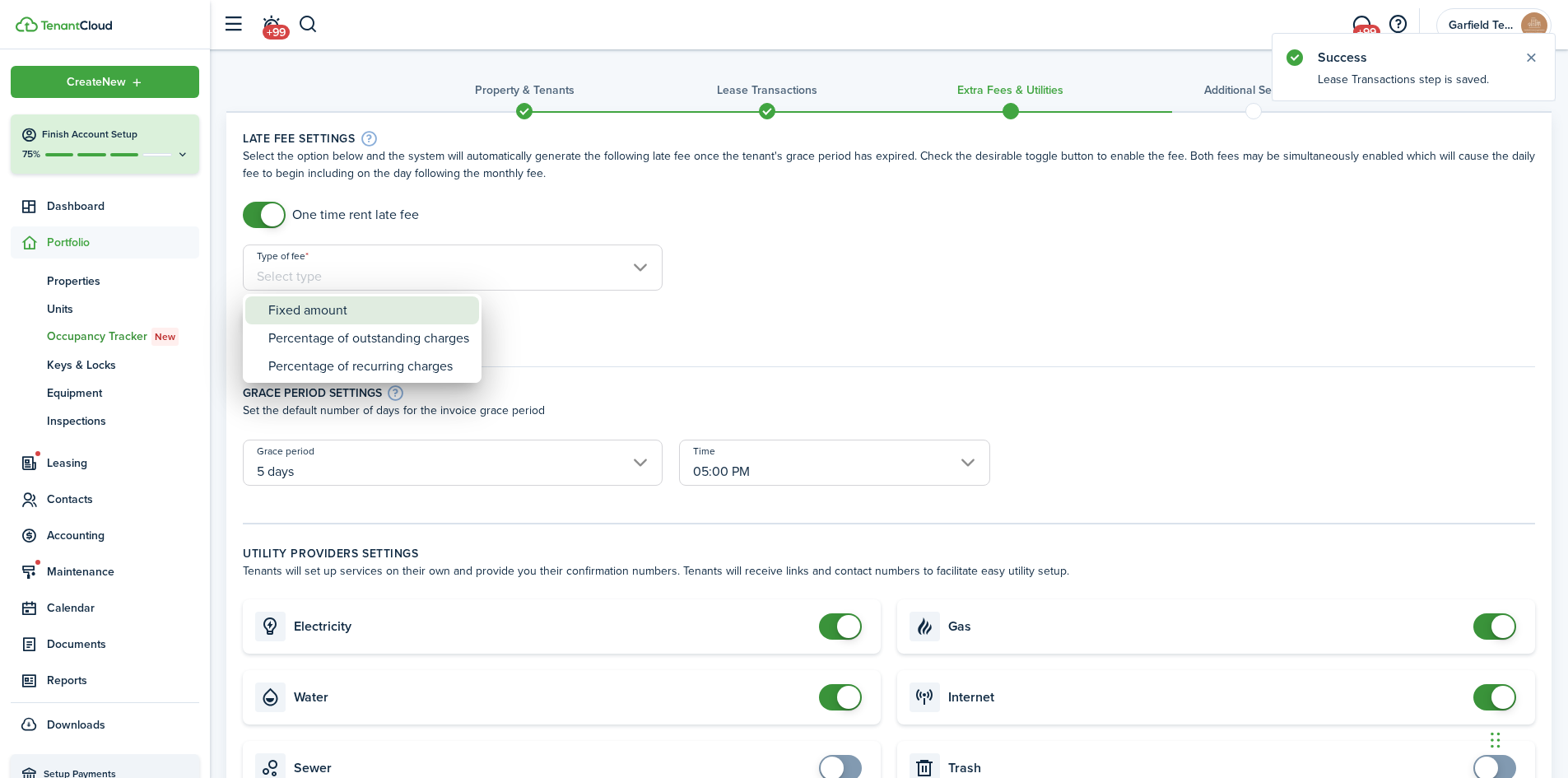
click at [313, 307] on div "Fixed amount" at bounding box center [369, 310] width 201 height 28
type input "Fixed amount"
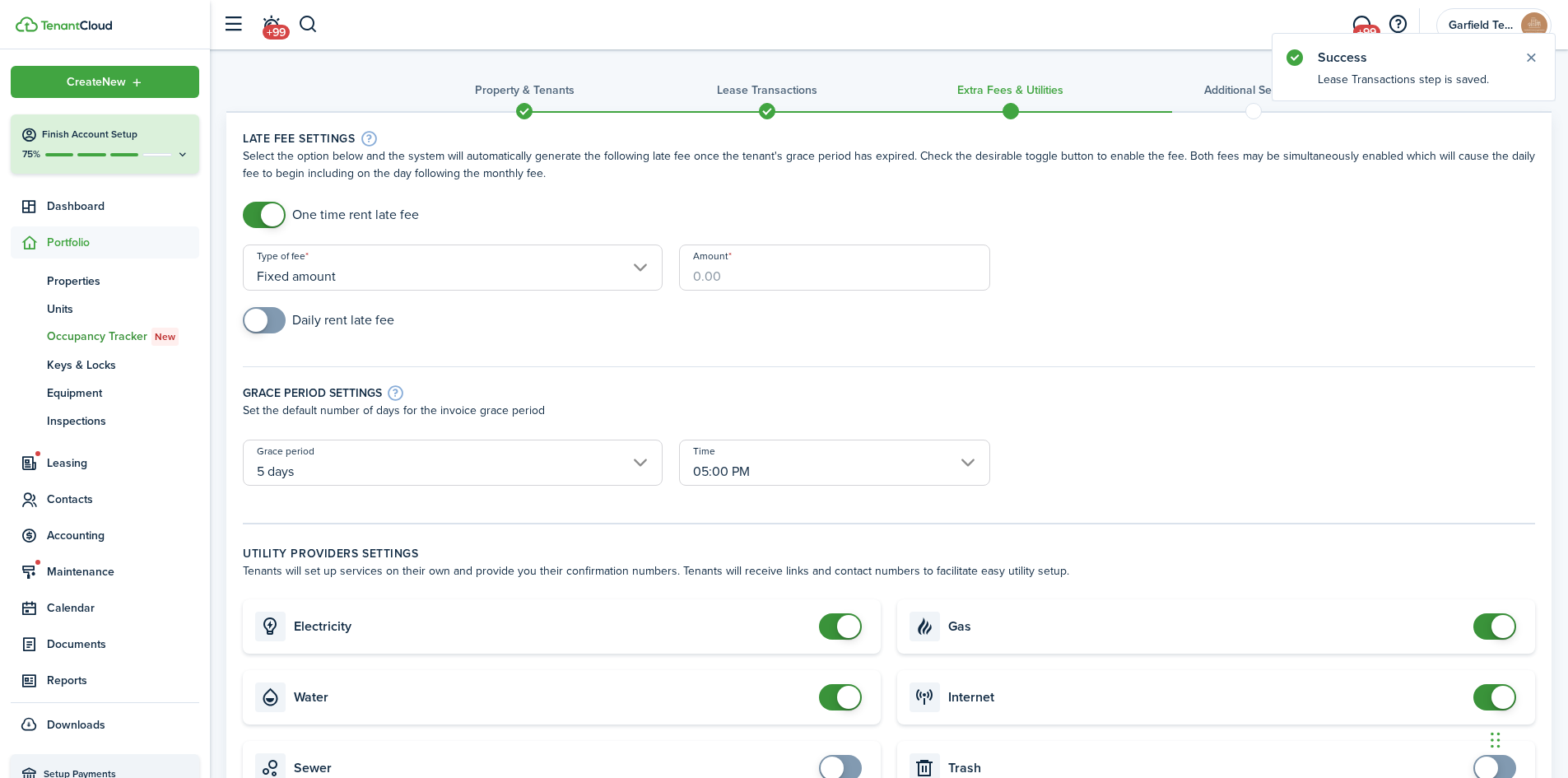
click at [776, 265] on input "Amount" at bounding box center [834, 268] width 311 height 46
type input "$75.00"
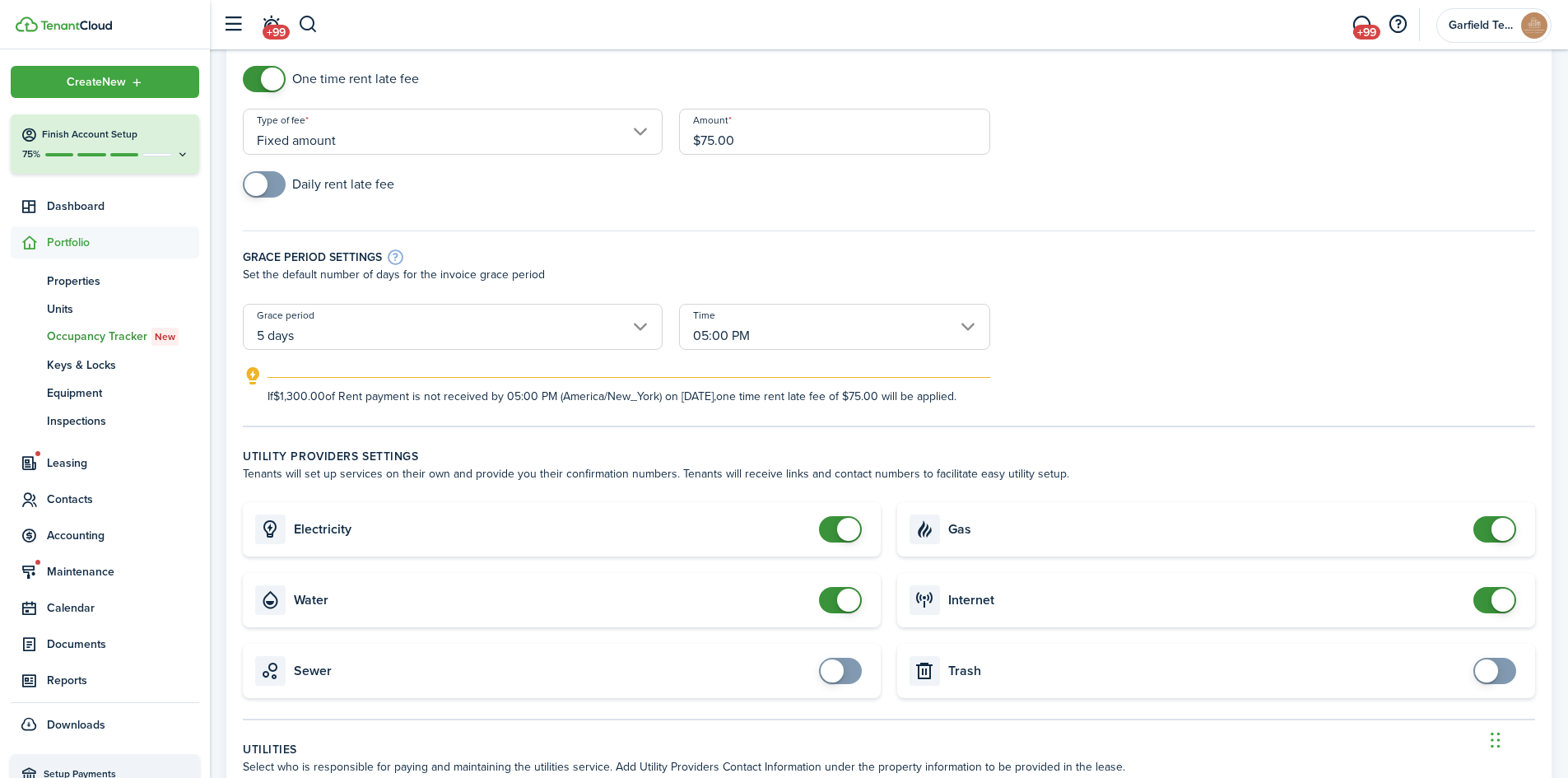
scroll to position [165, 0]
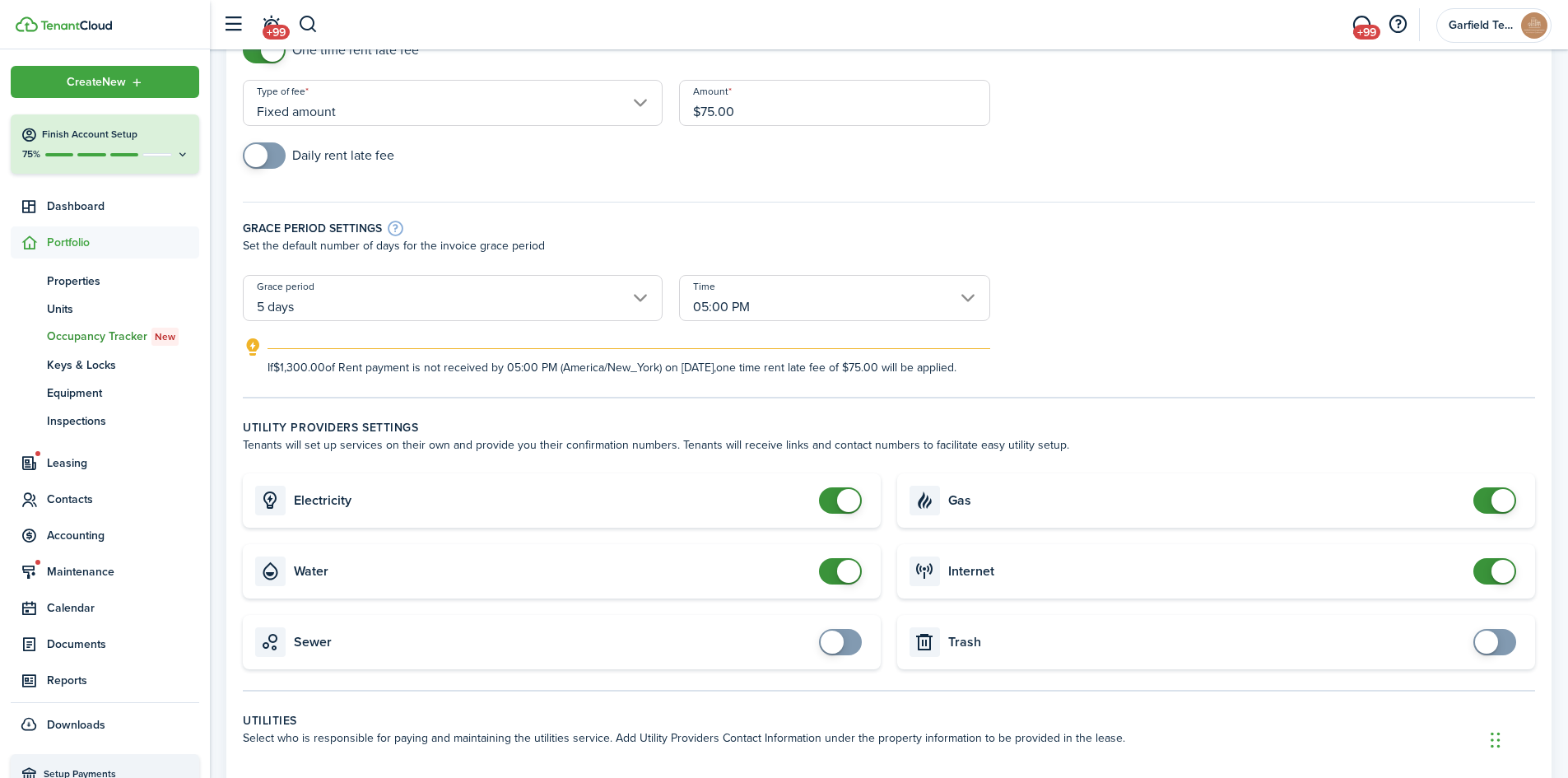
click at [834, 290] on input "05:00 PM" at bounding box center [834, 298] width 311 height 46
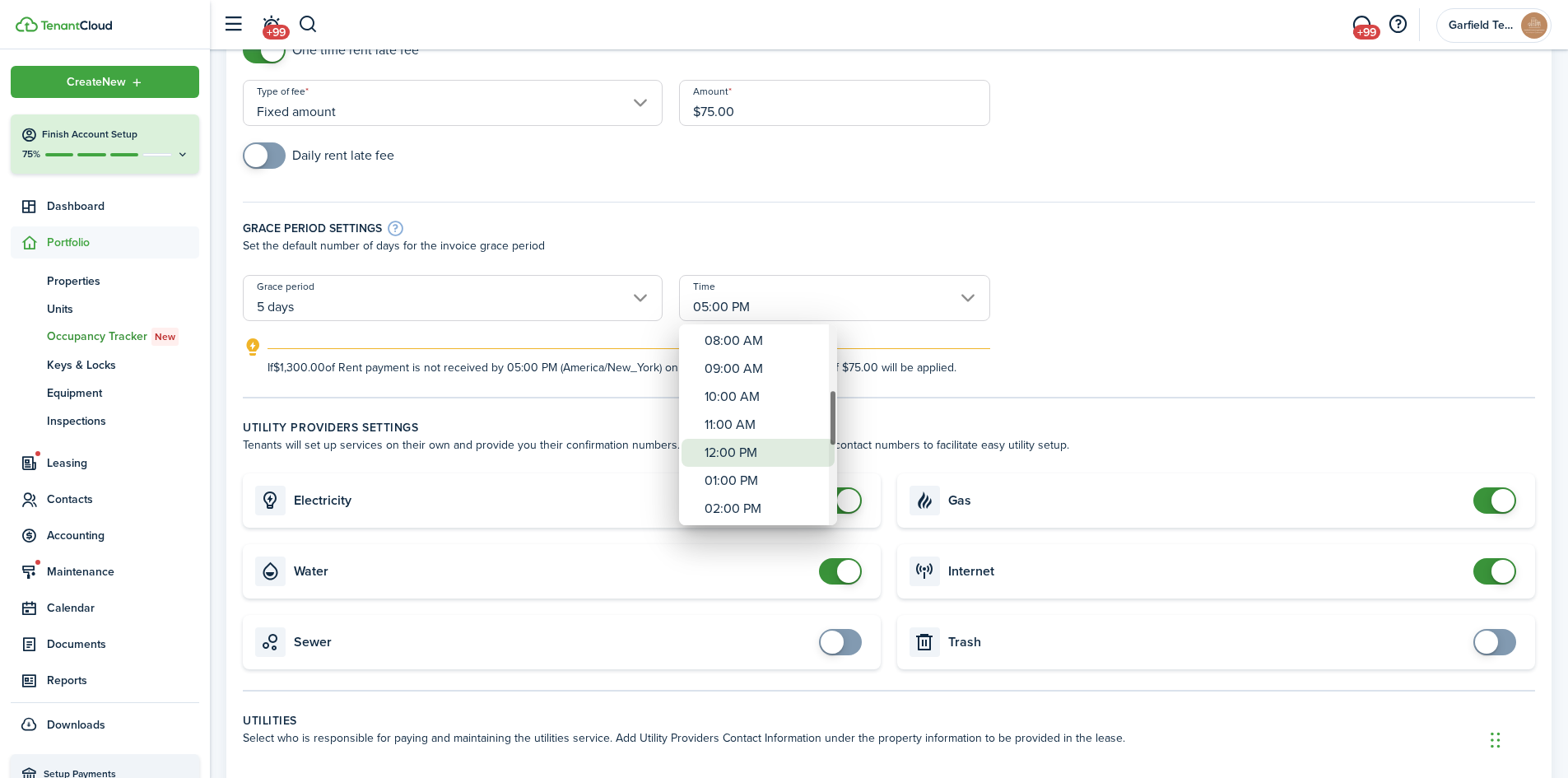
click at [772, 455] on div "12:00 PM" at bounding box center [765, 453] width 121 height 28
type input "12:00 PM"
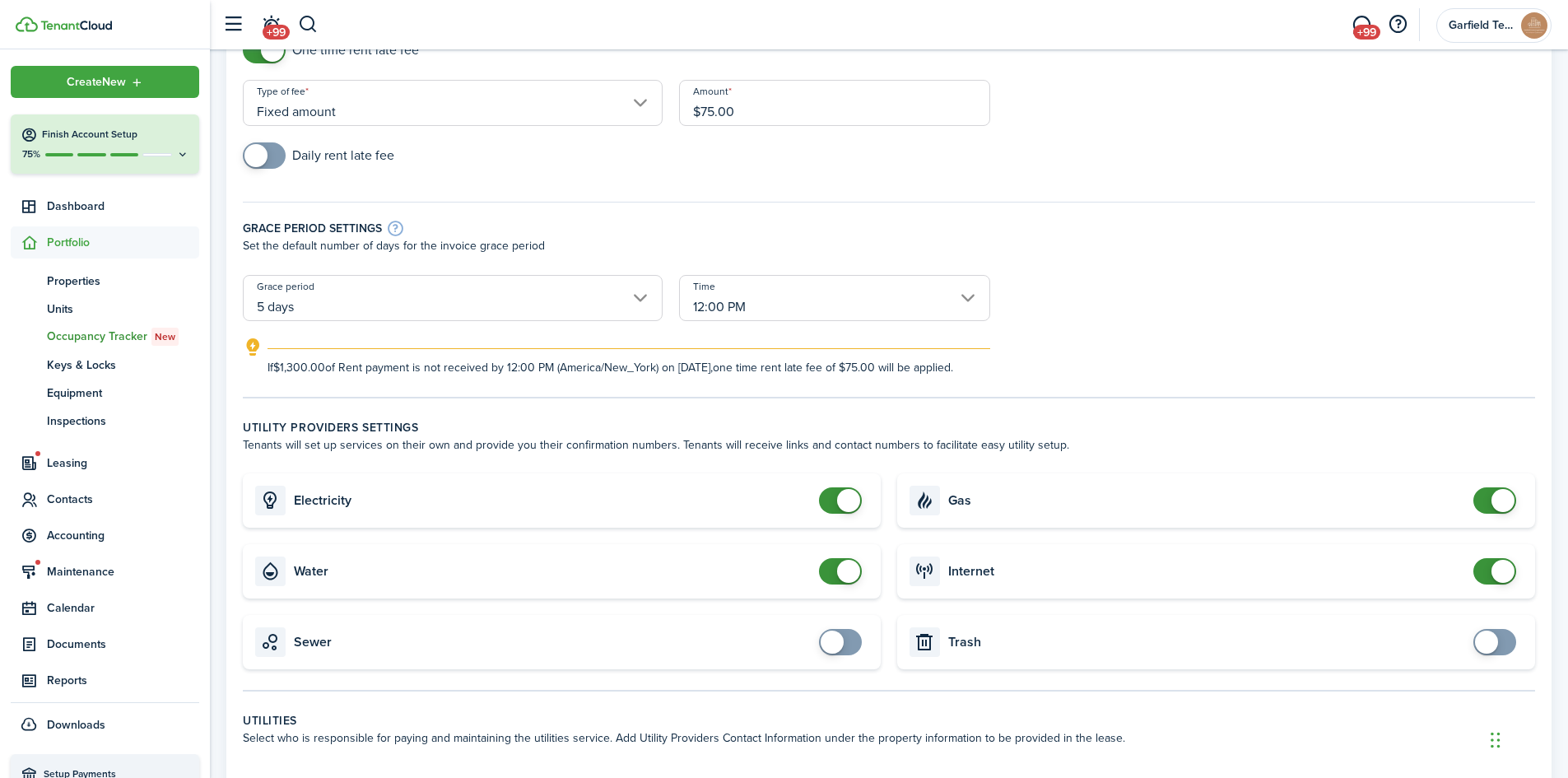
checkbox input "false"
click at [832, 584] on span at bounding box center [840, 572] width 17 height 27
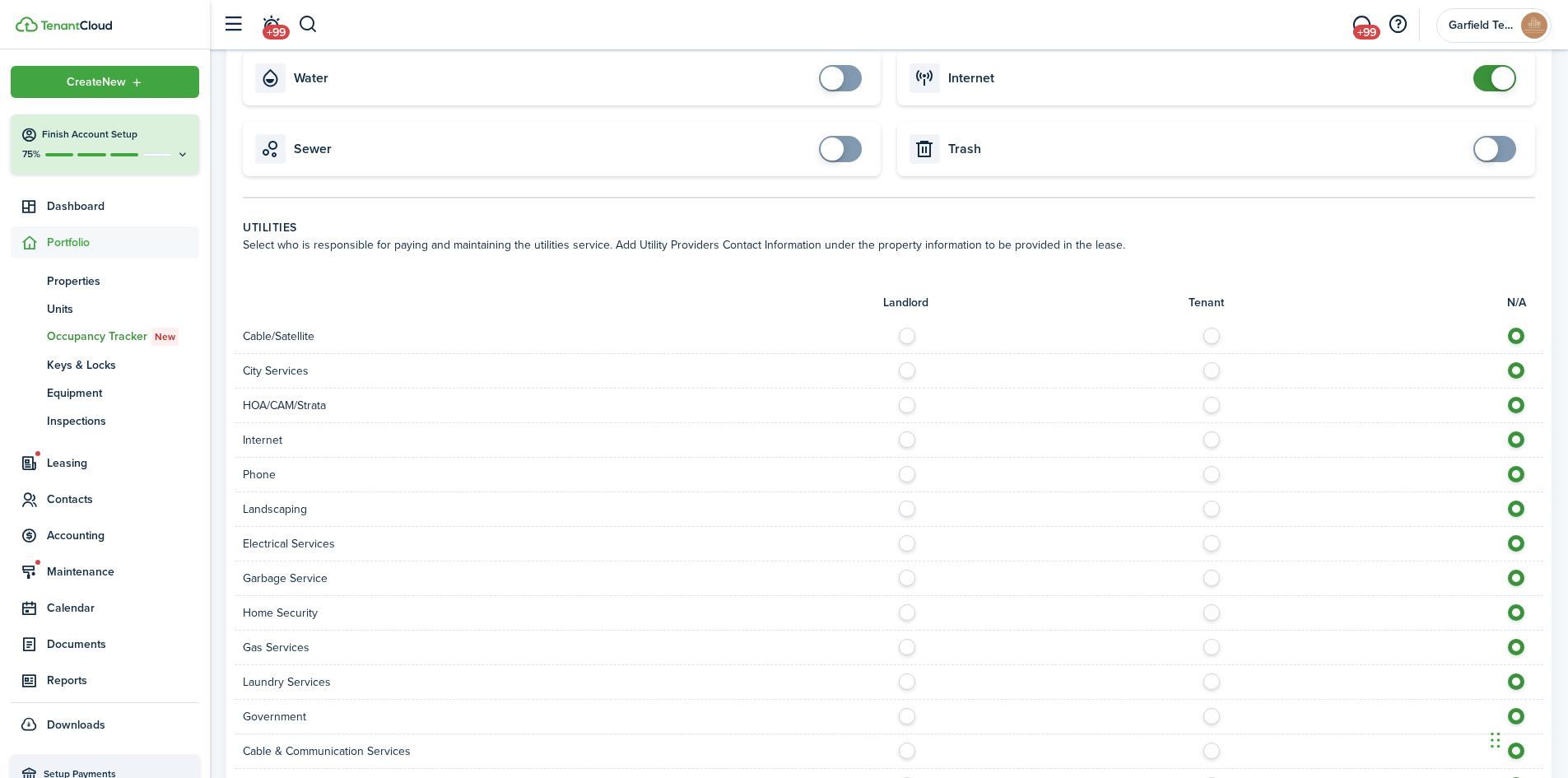
scroll to position [658, 0]
click at [1213, 335] on label at bounding box center [1216, 331] width 29 height 8
radio input "true"
click at [1211, 439] on label at bounding box center [1216, 434] width 29 height 8
radio input "true"
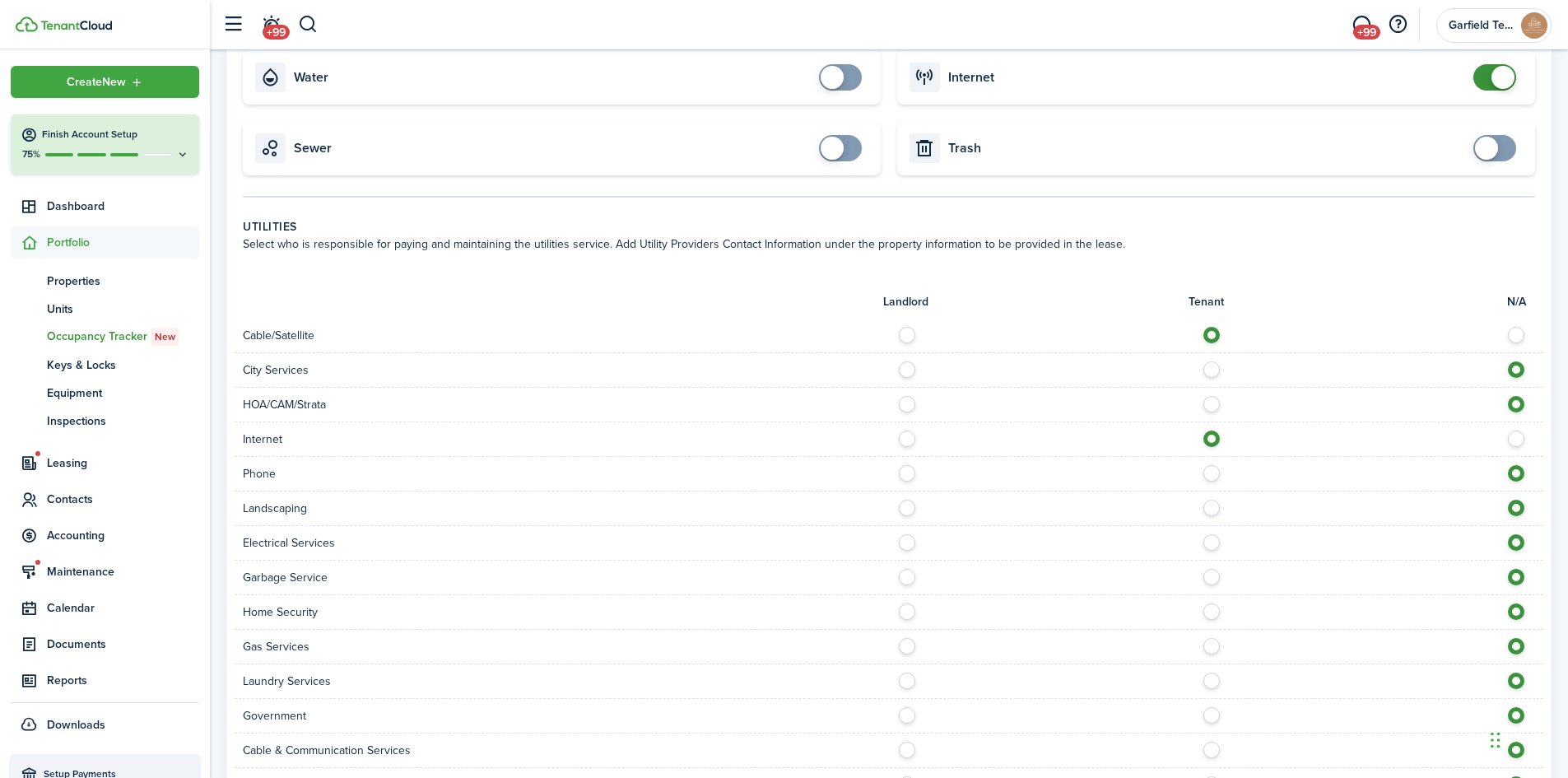
click at [1210, 473] on label at bounding box center [1216, 469] width 29 height 8
radio input "true"
click at [907, 508] on label at bounding box center [911, 503] width 29 height 8
radio input "true"
click at [1211, 551] on div at bounding box center [1216, 543] width 654 height 18
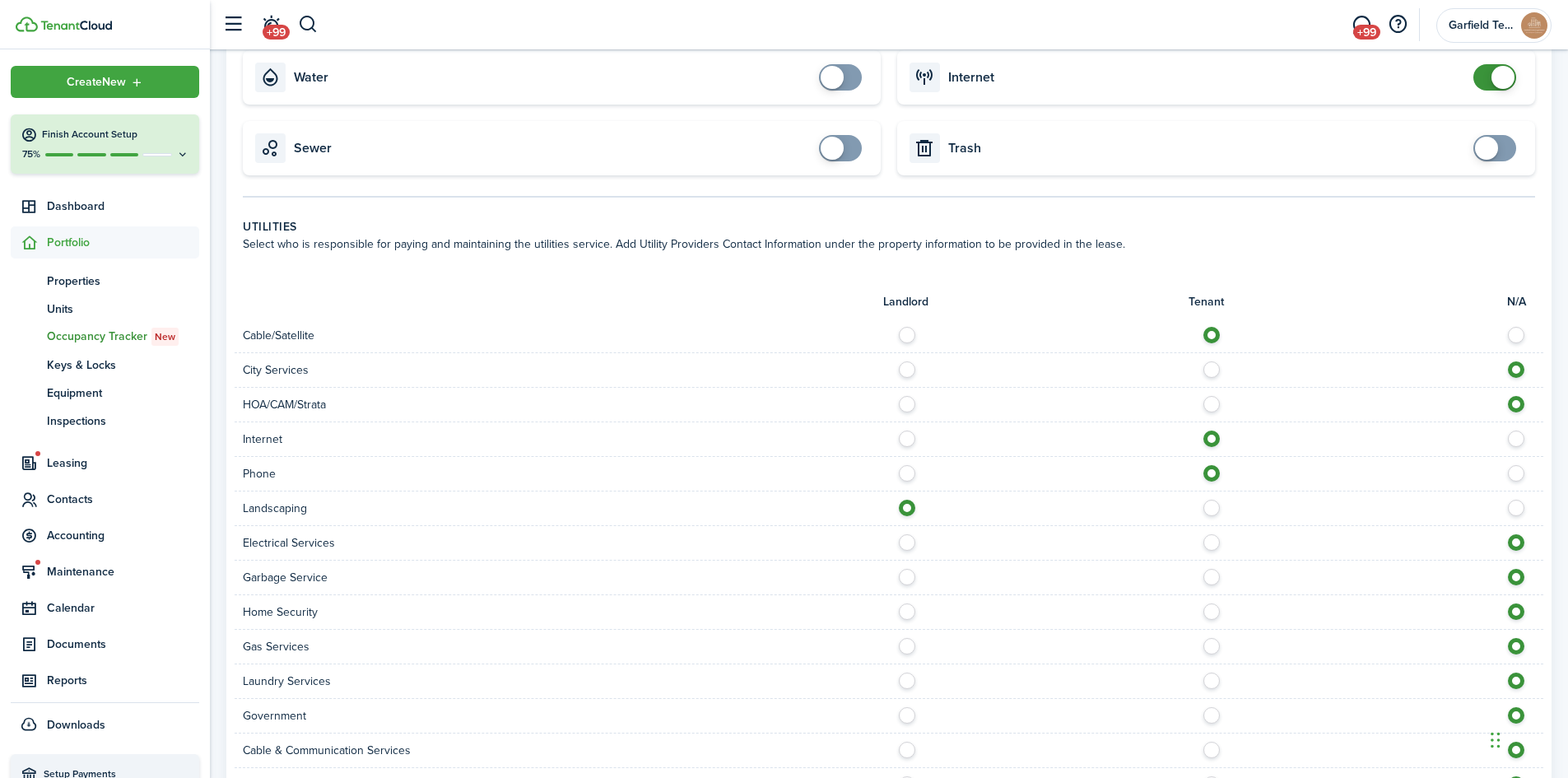
click at [1217, 542] on label at bounding box center [1216, 538] width 29 height 8
radio input "true"
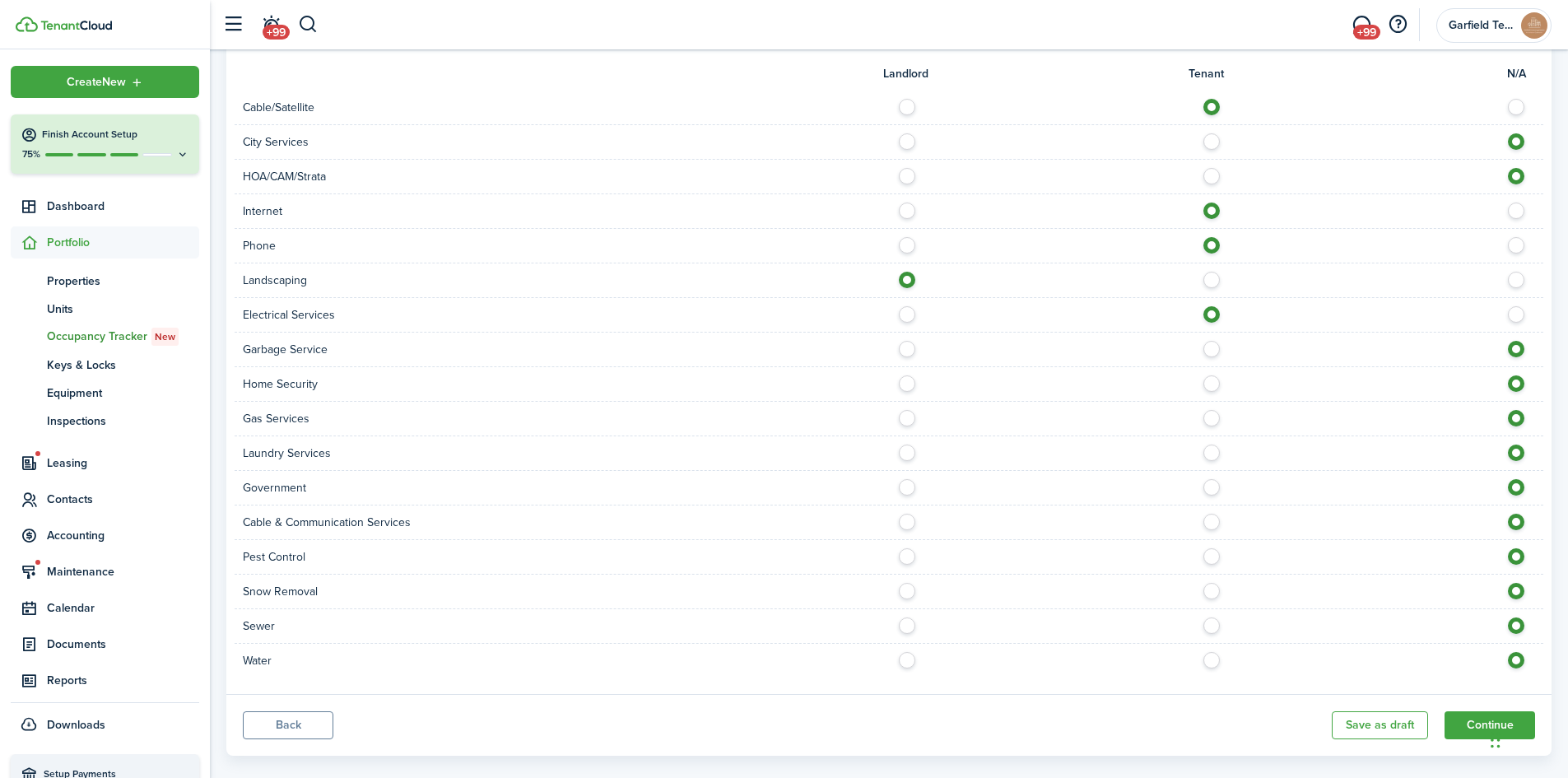
scroll to position [927, 0]
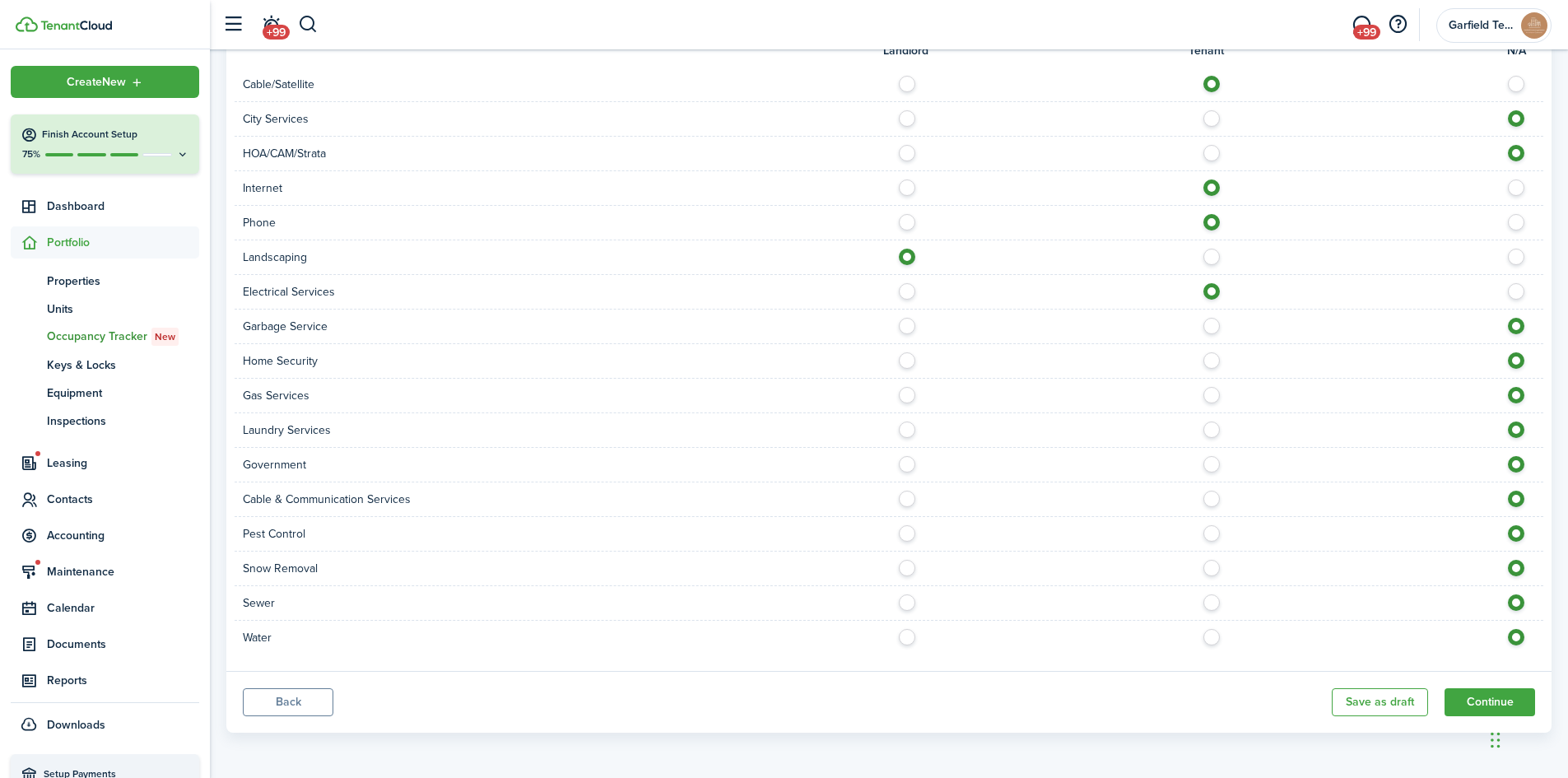
click at [904, 326] on label at bounding box center [911, 321] width 29 height 8
radio input "true"
click at [1214, 361] on label at bounding box center [1216, 355] width 29 height 8
radio input "true"
click at [1213, 395] on label at bounding box center [1216, 390] width 29 height 8
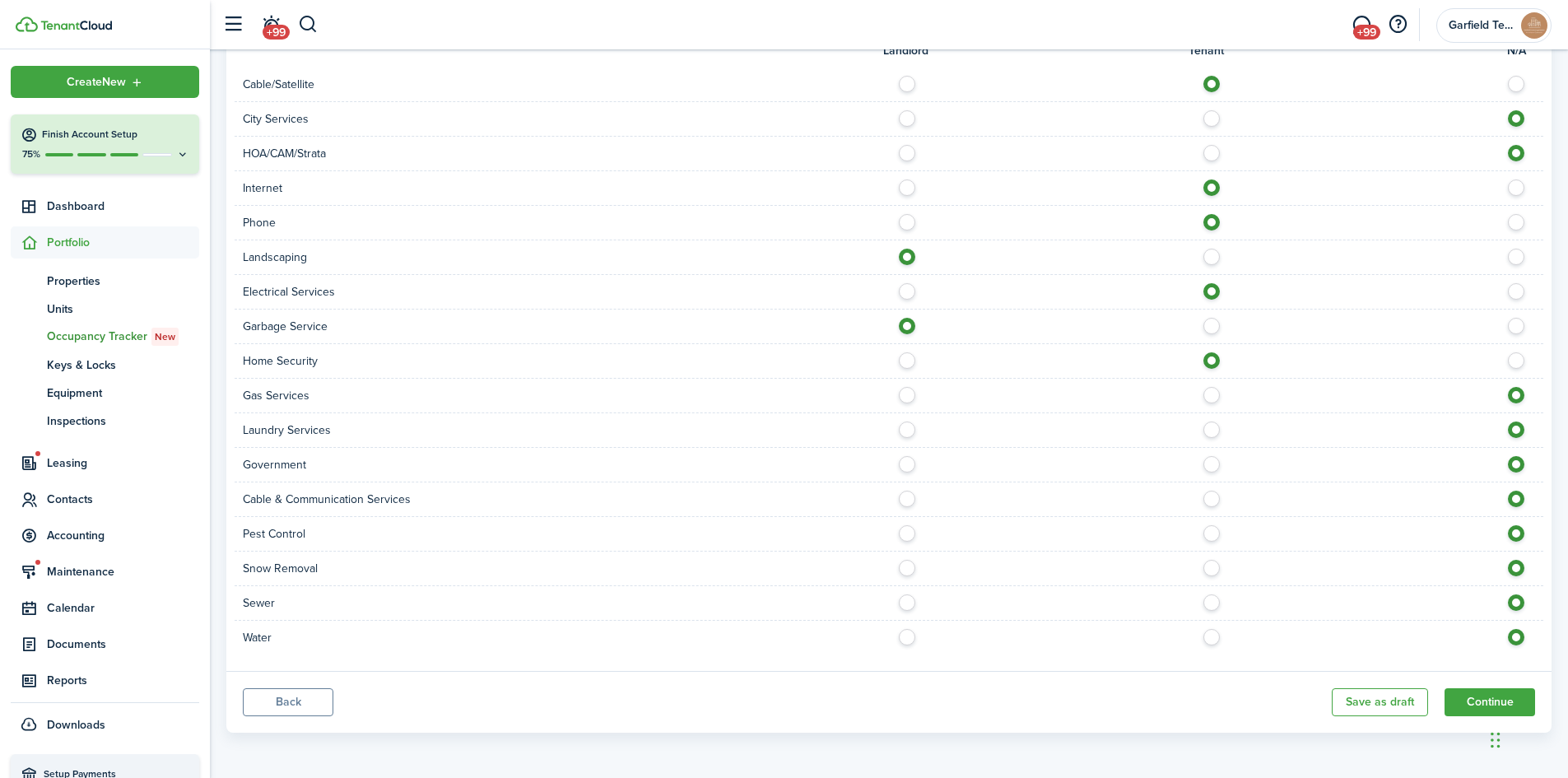
radio input "true"
click at [906, 430] on label at bounding box center [911, 424] width 29 height 8
radio input "true"
click at [1210, 499] on label at bounding box center [1216, 494] width 29 height 8
radio input "true"
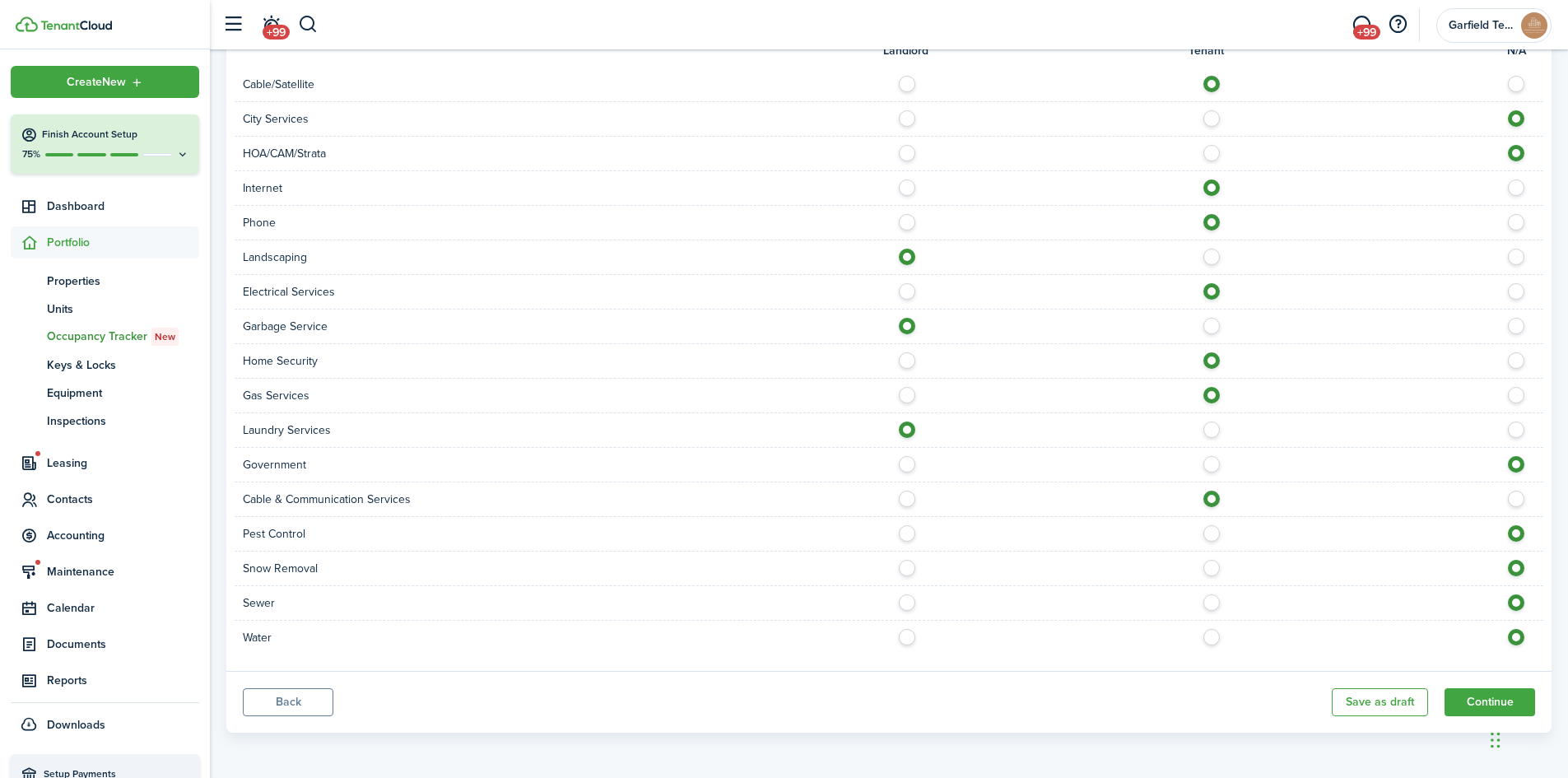
click at [910, 533] on label at bounding box center [911, 529] width 29 height 8
radio input "true"
click at [906, 566] on label at bounding box center [911, 564] width 29 height 8
radio input "true"
click at [915, 611] on div "Sewer" at bounding box center [889, 603] width 1309 height 35
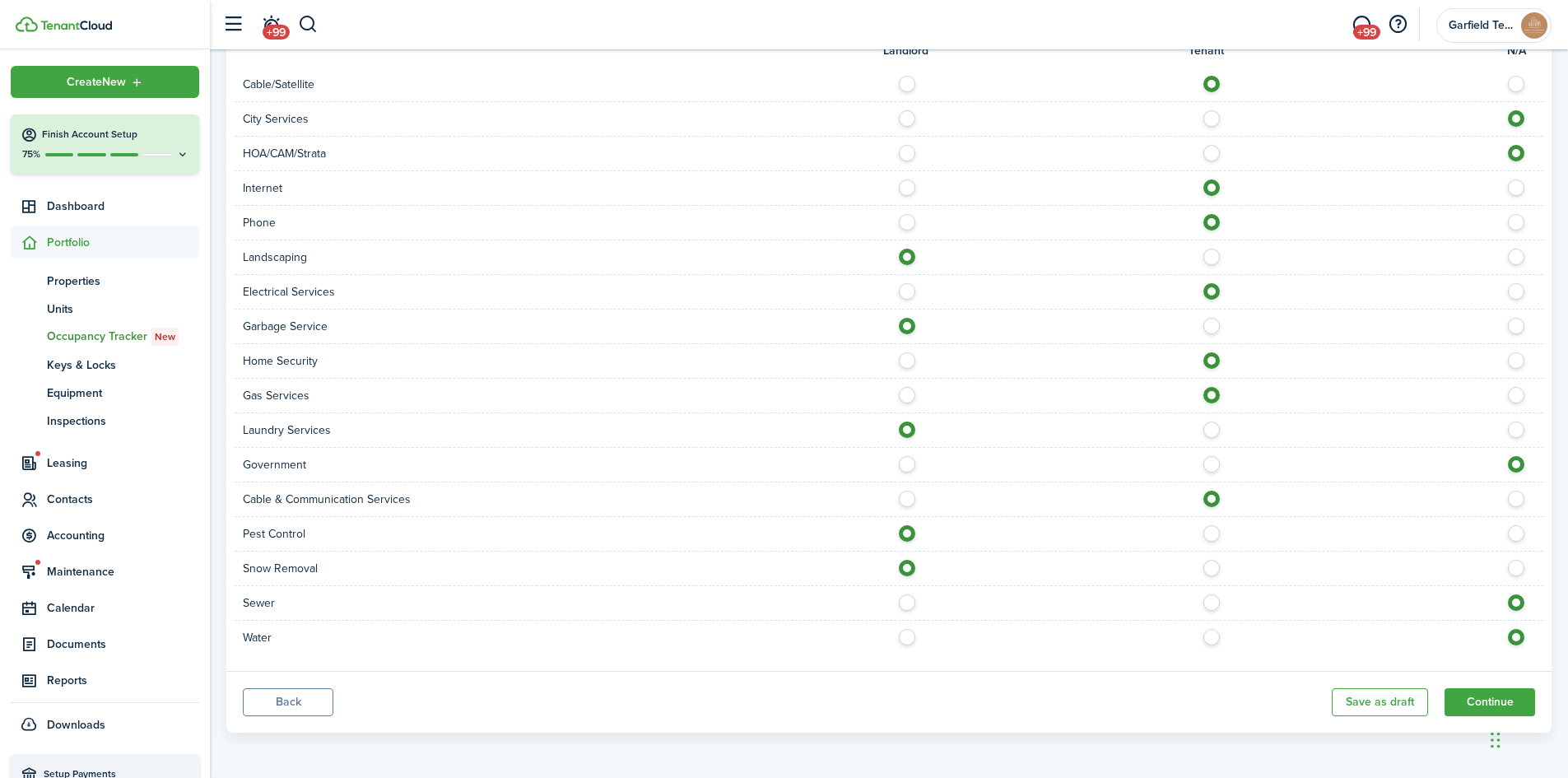
click at [911, 603] on label at bounding box center [911, 598] width 29 height 8
radio input "true"
drag, startPoint x: 903, startPoint y: 640, endPoint x: 912, endPoint y: 651, distance: 14.2
click at [908, 647] on div "Water" at bounding box center [889, 637] width 1309 height 34
click at [904, 635] on label at bounding box center [911, 633] width 29 height 8
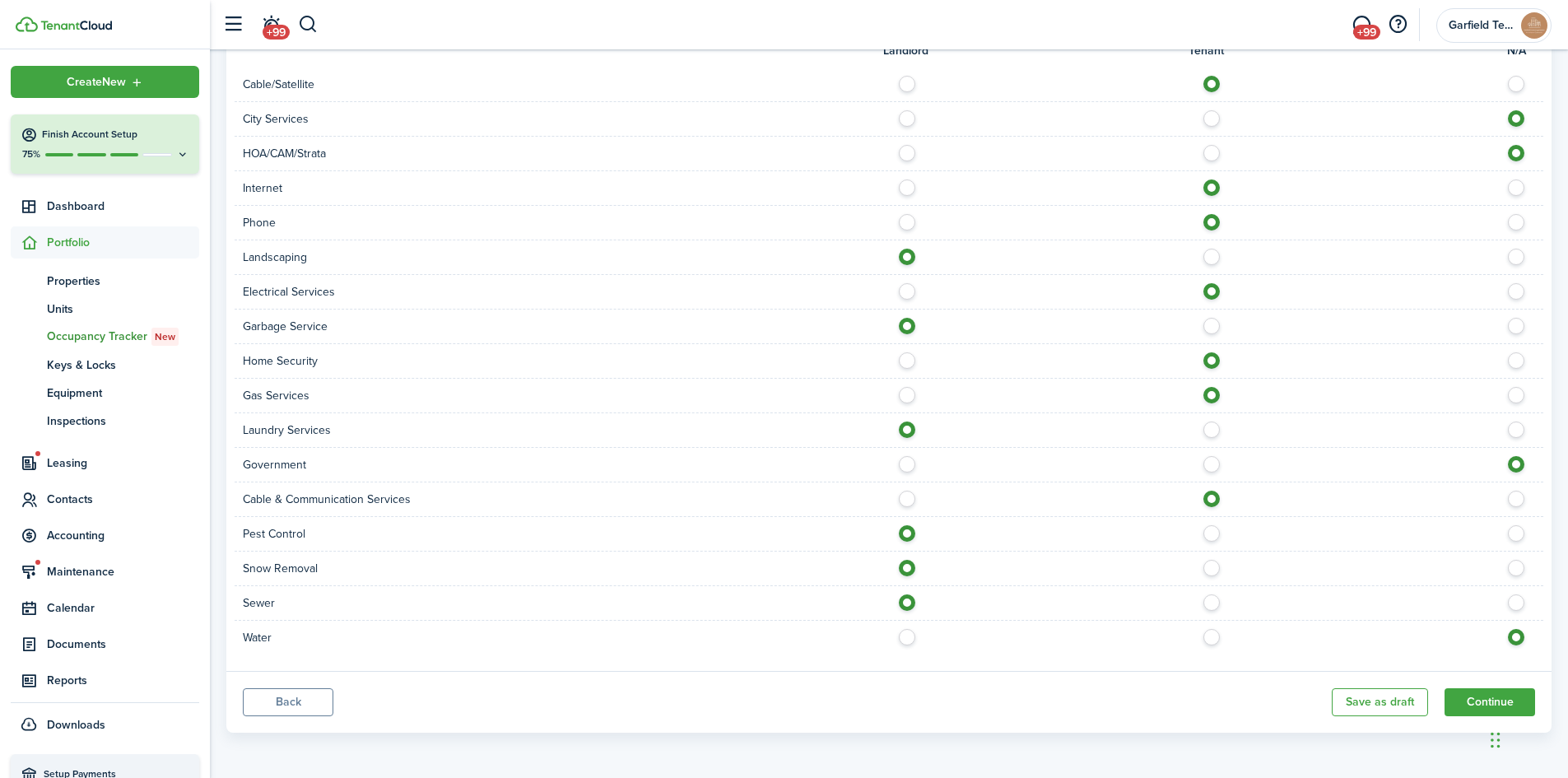
radio input "true"
click at [1461, 698] on button "Continue" at bounding box center [1490, 702] width 90 height 28
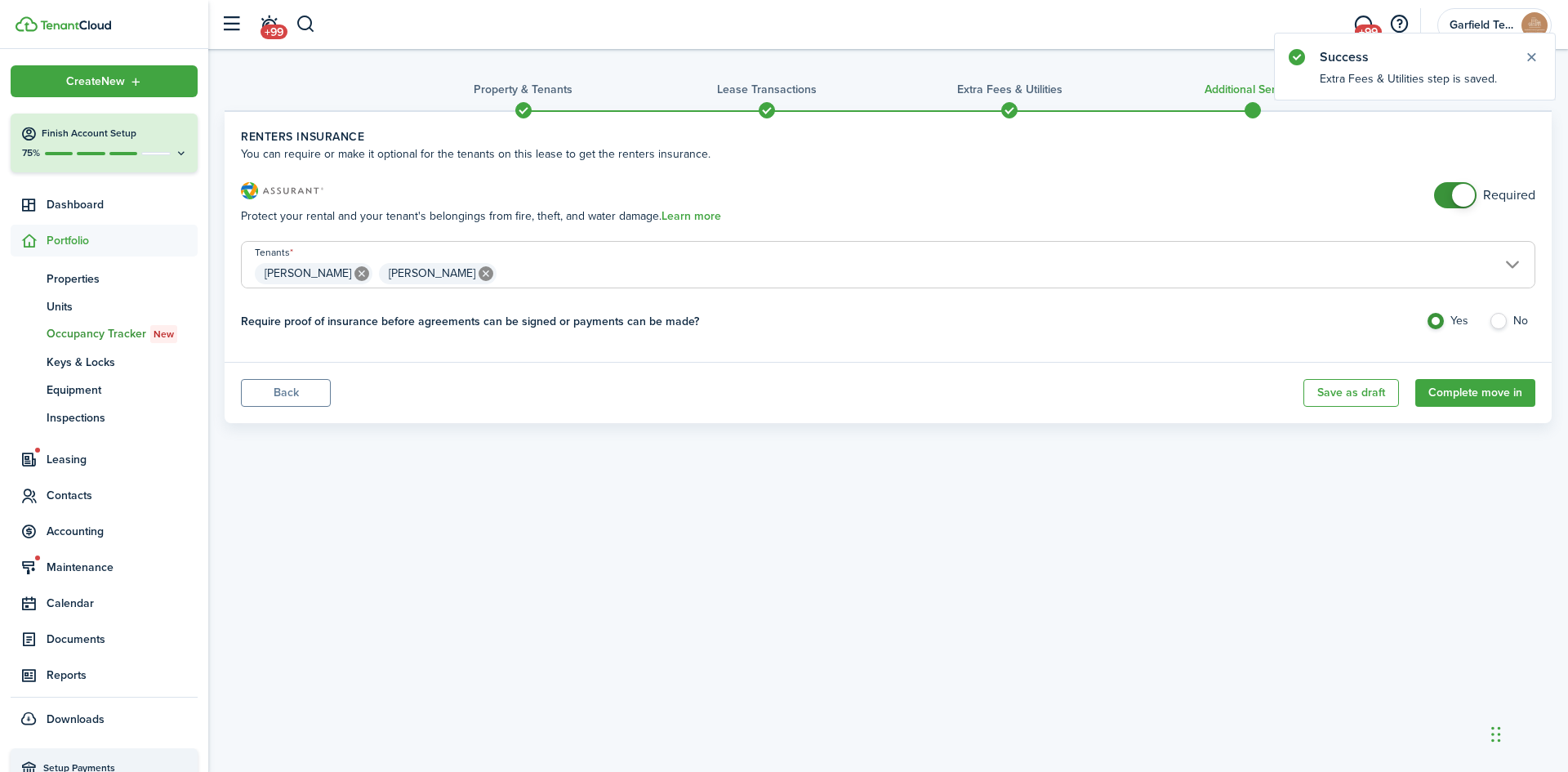
checkbox input "false"
click at [1470, 198] on span at bounding box center [1463, 195] width 23 height 23
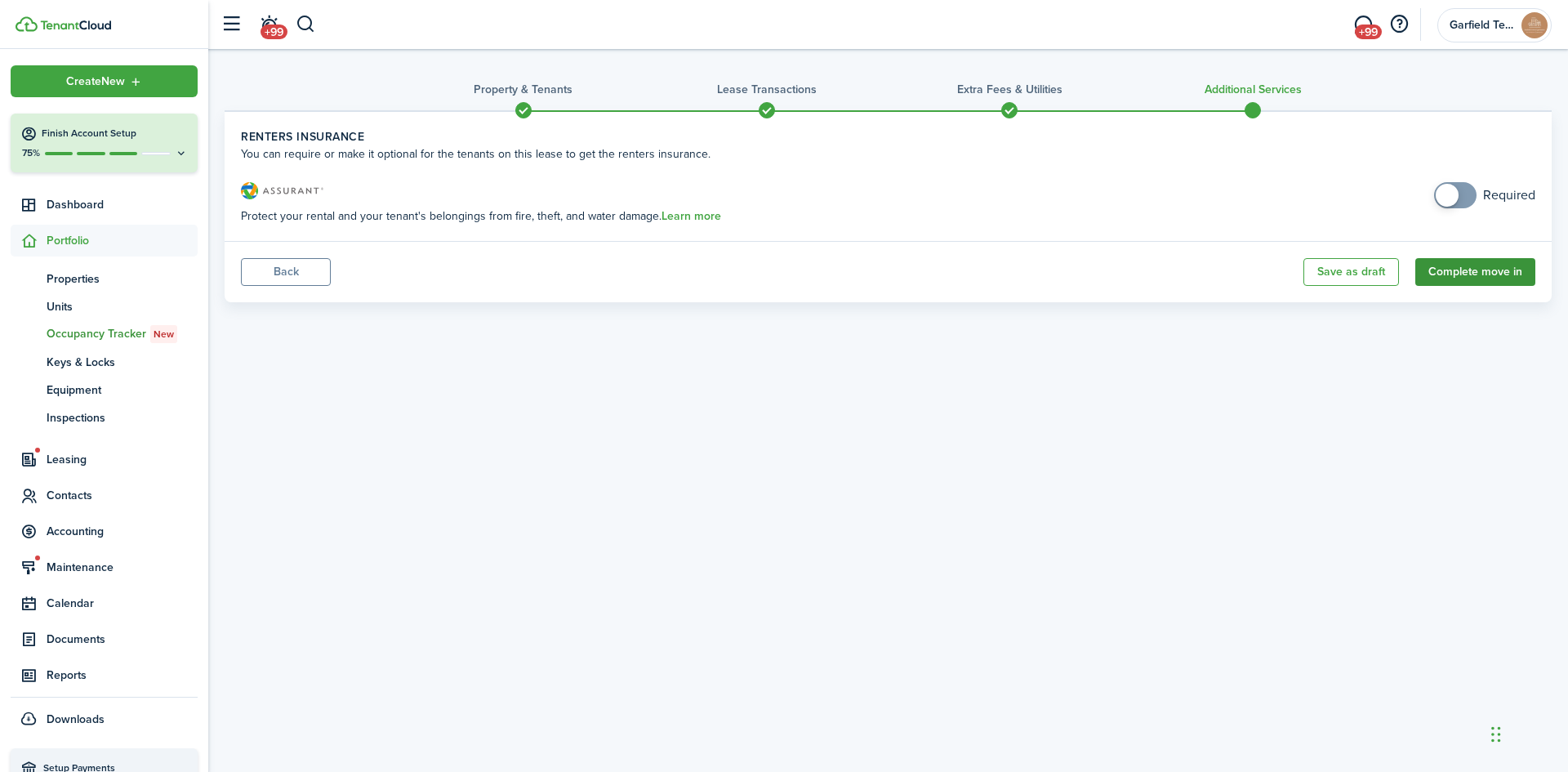
click at [1520, 275] on button "Complete move in" at bounding box center [1475, 272] width 120 height 28
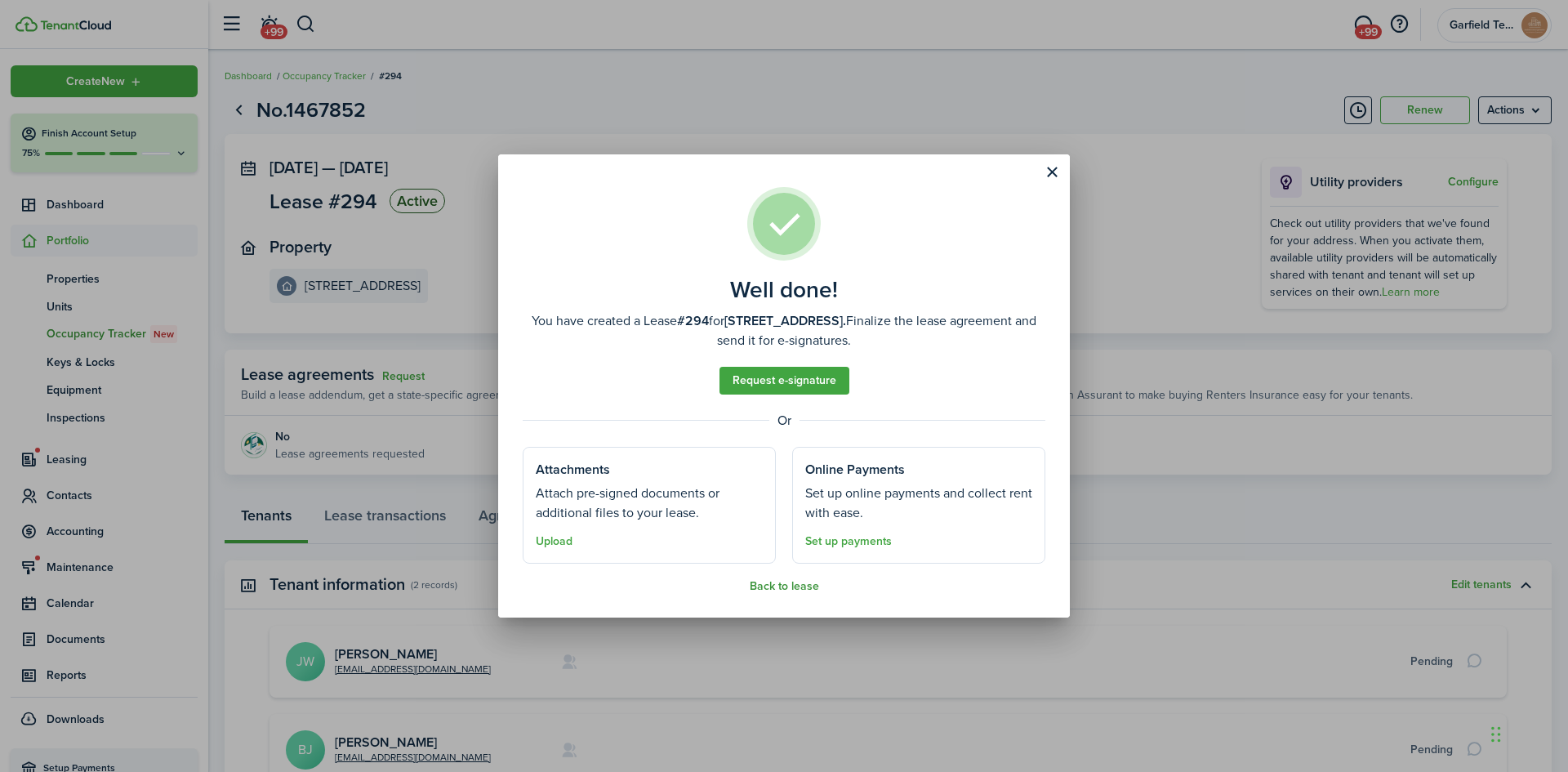
click at [773, 586] on button "Back to lease" at bounding box center [784, 586] width 69 height 13
